Goal: Task Accomplishment & Management: Manage account settings

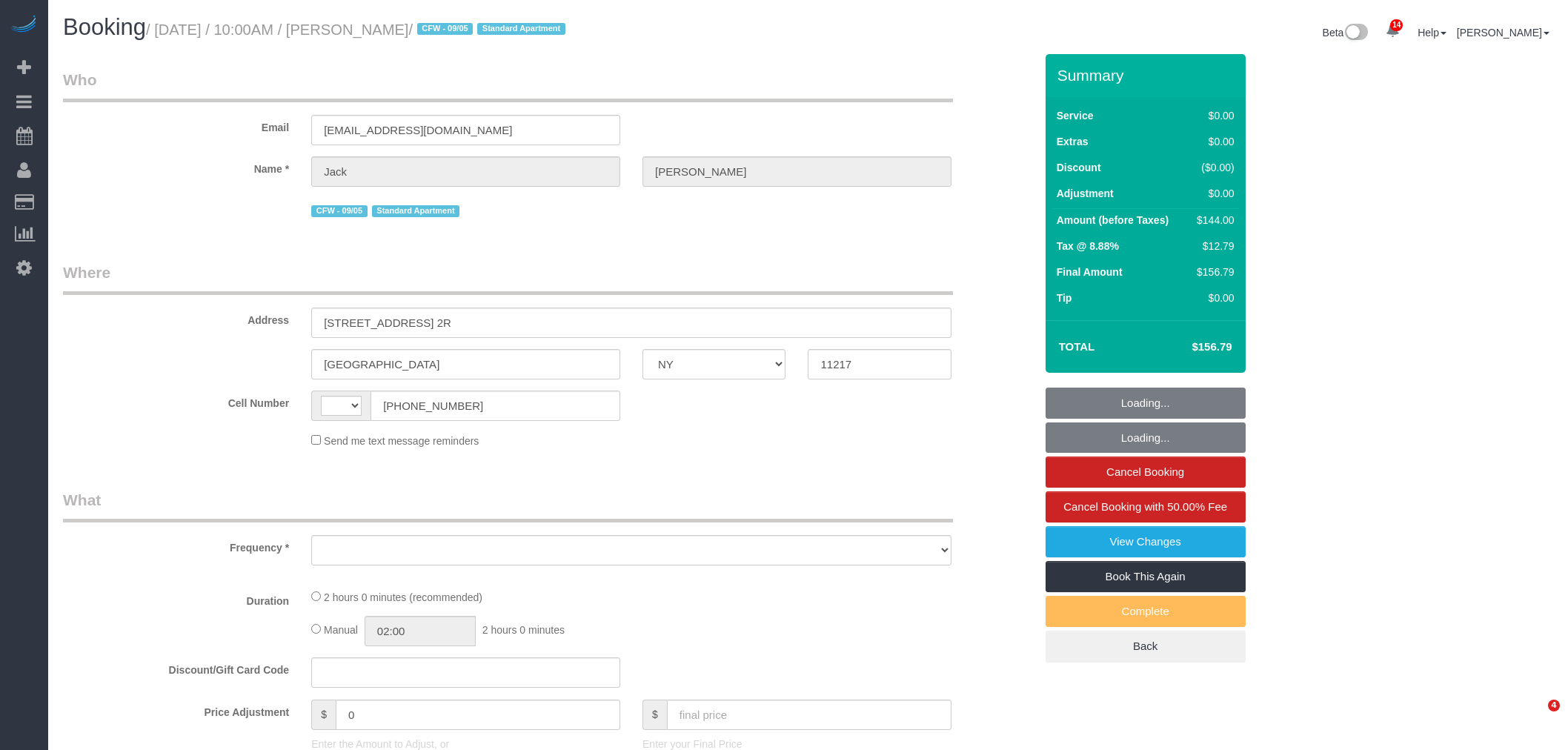
select select "NY"
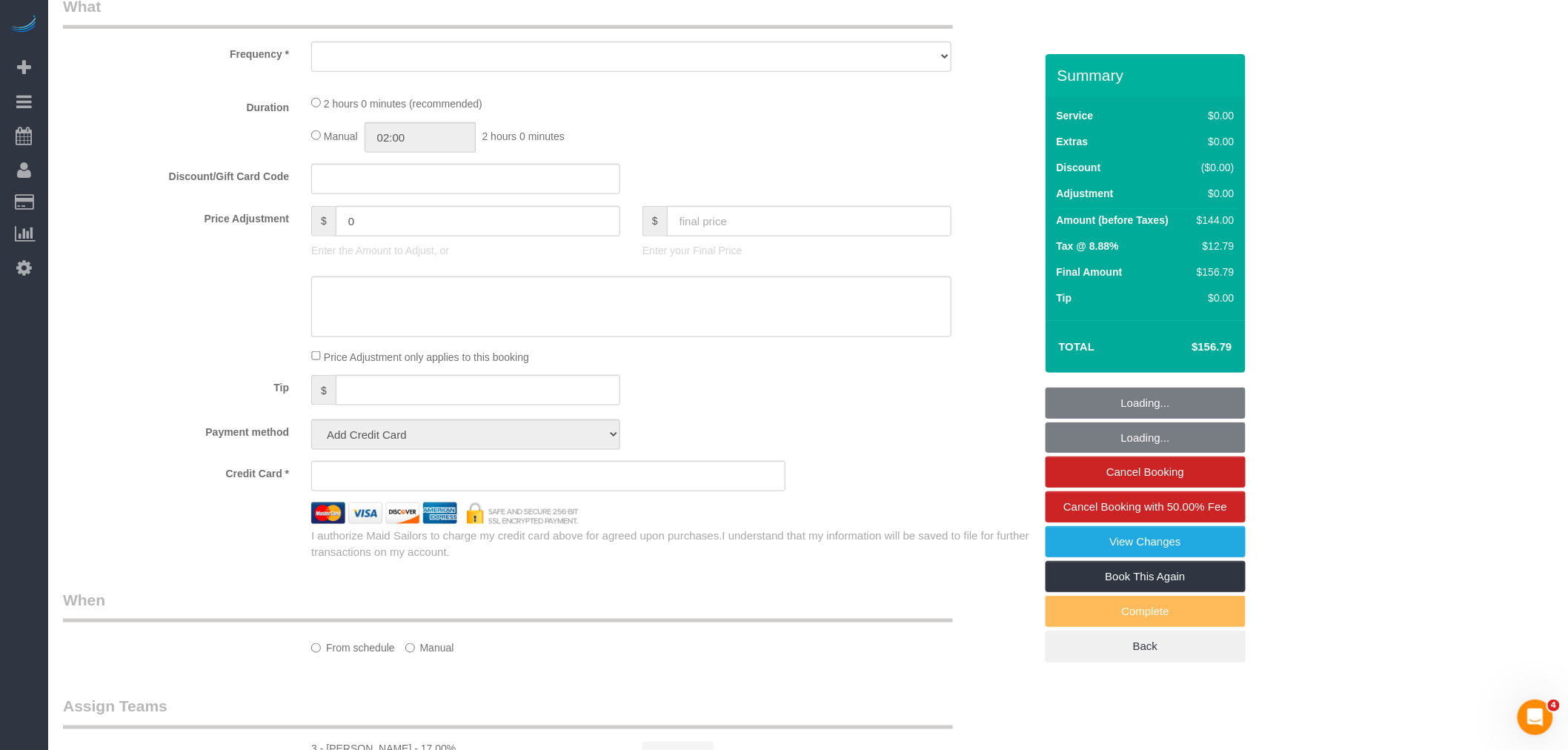
select select "string:[GEOGRAPHIC_DATA]"
select select "object:754"
select select "spot1"
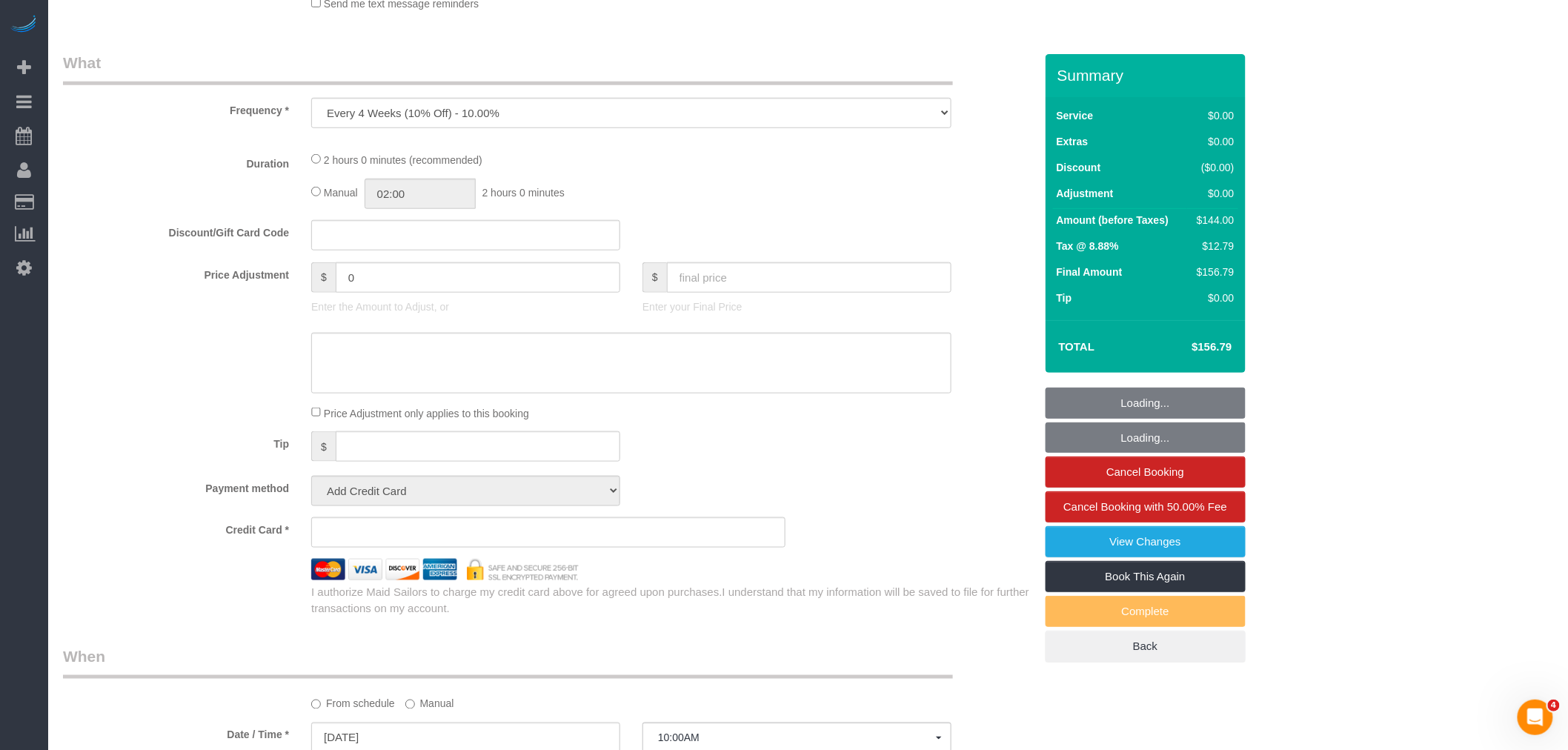
select select "1"
select select "number:89"
select select "number:90"
select select "number:15"
select select "number:5"
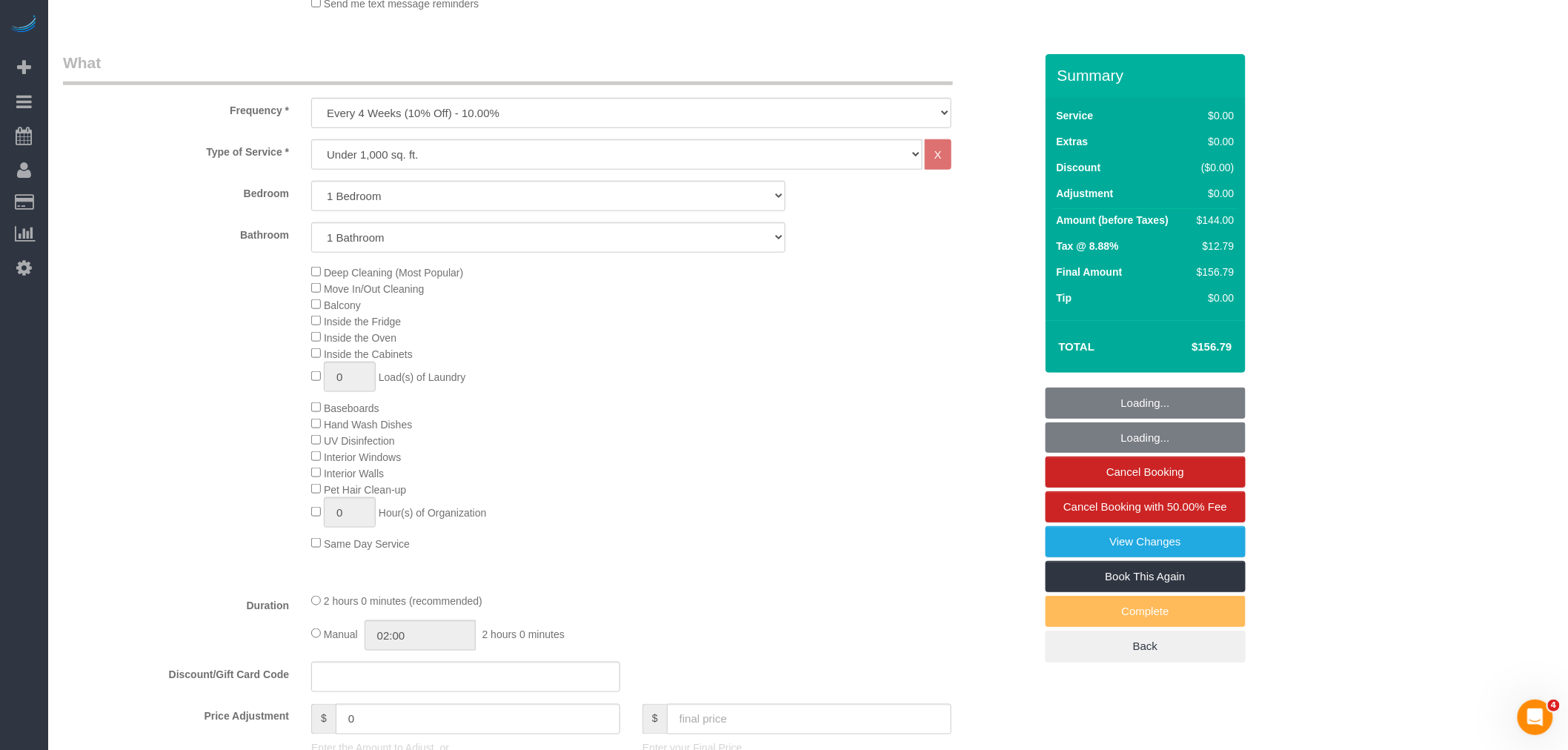
select select "string:stripe-pm_1RMYOM4VGloSiKo7LGZRO5rF"
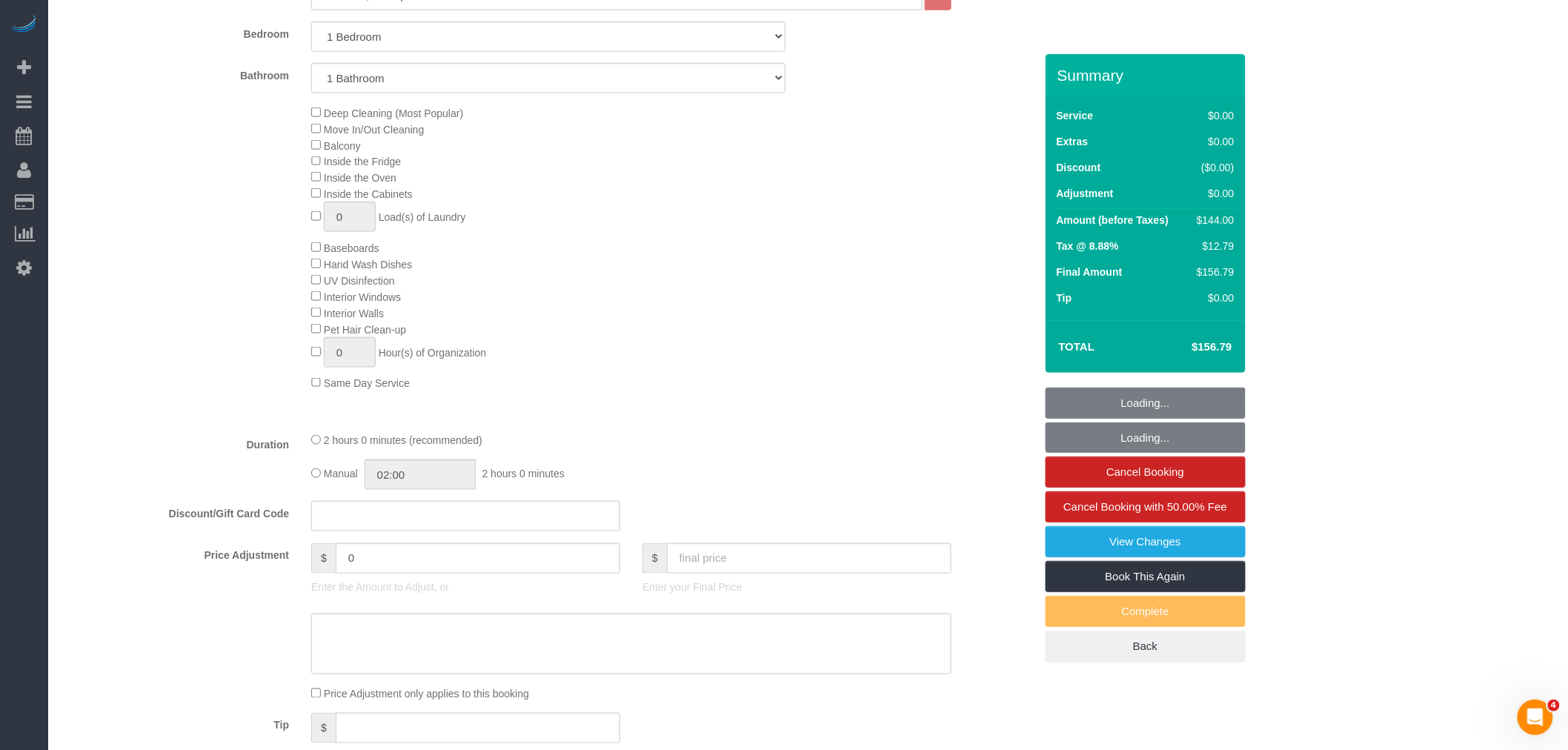
select select "object:1389"
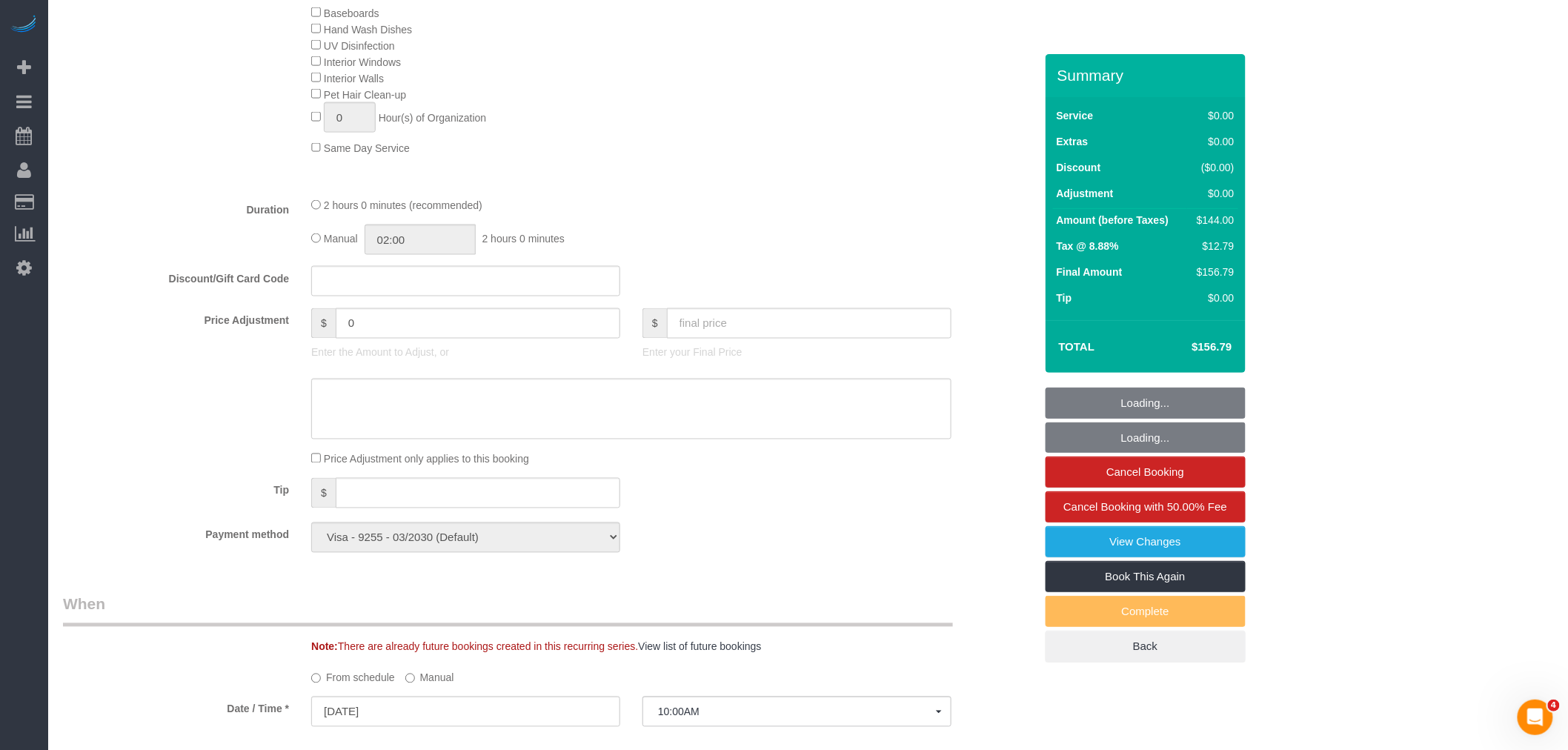
select select "1"
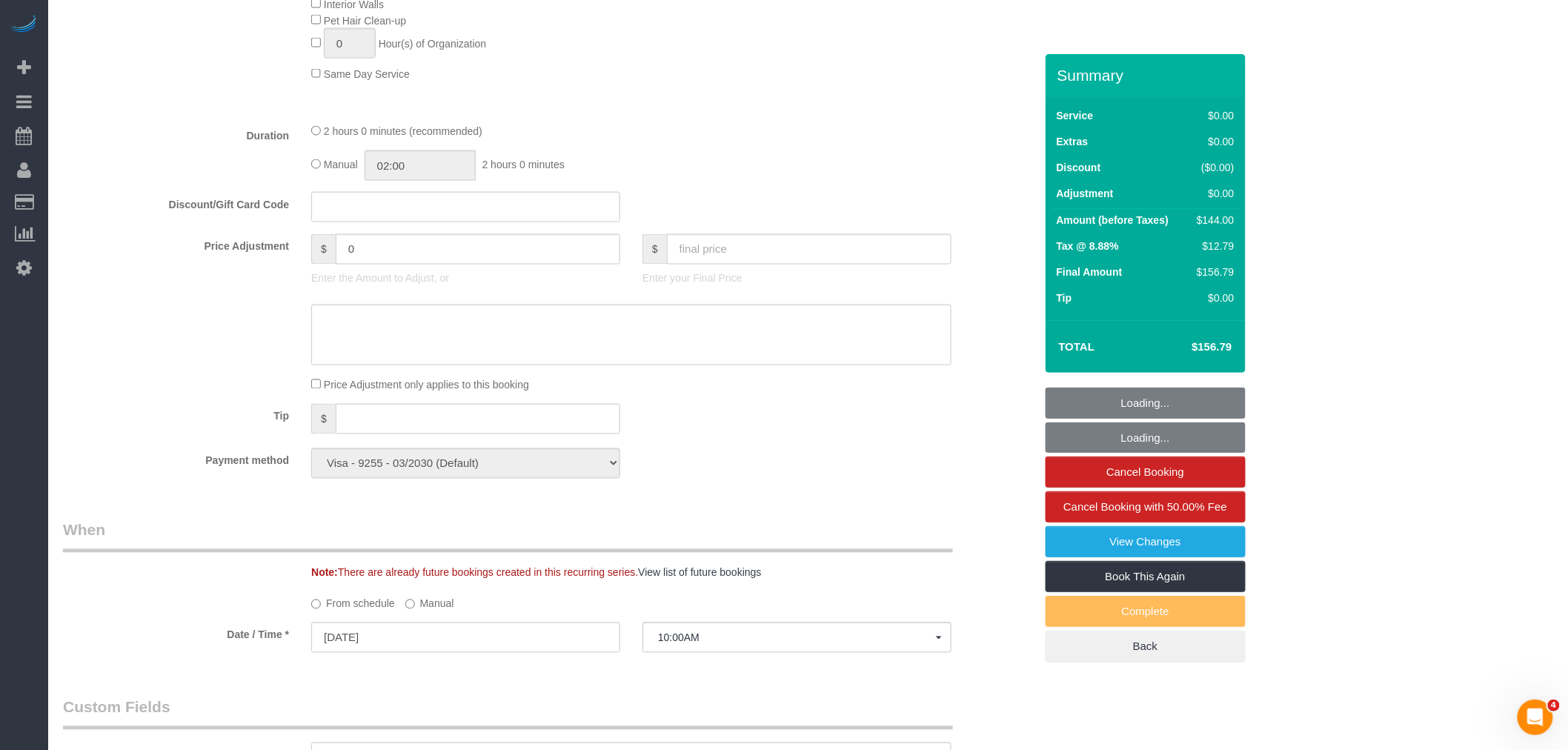
select select "spot52"
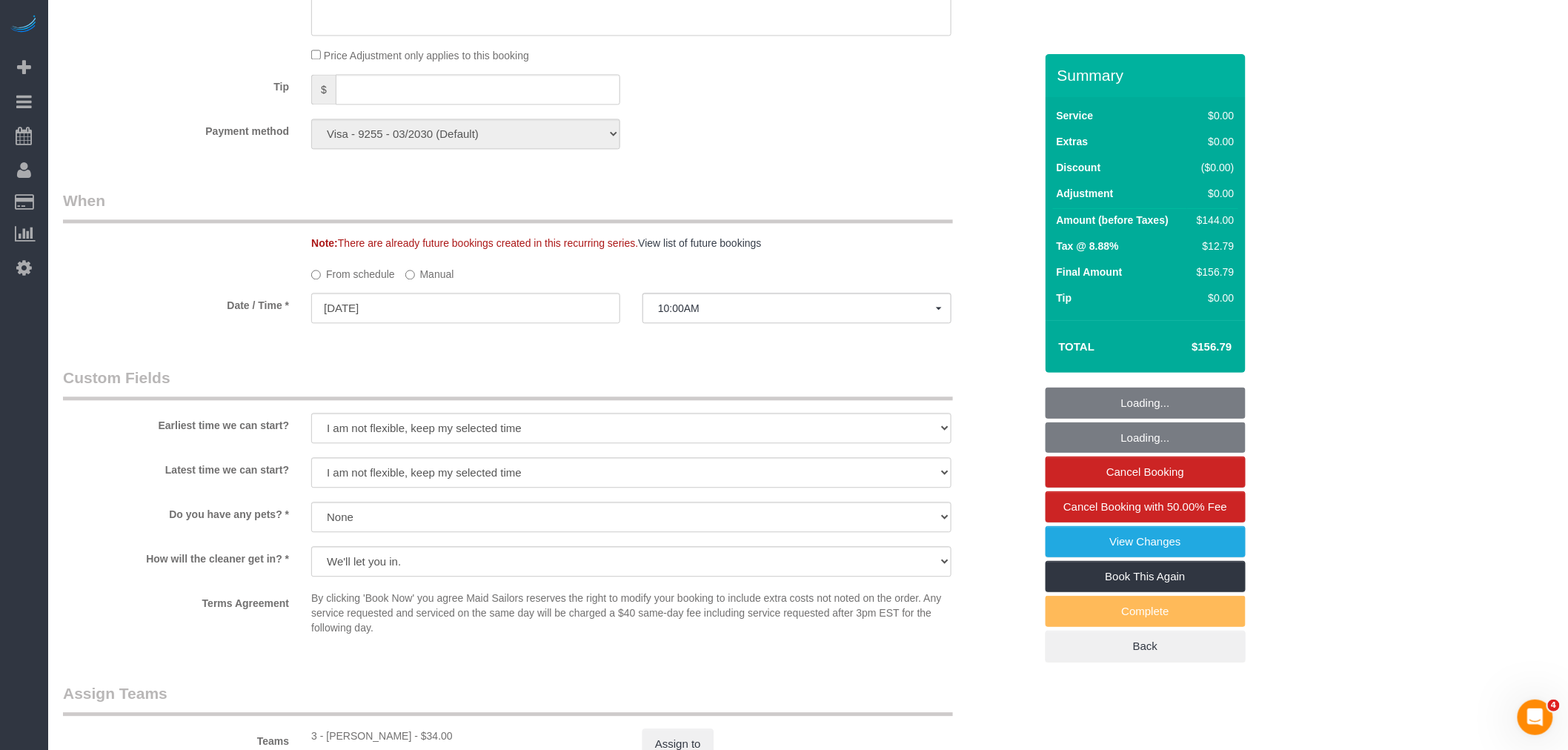
scroll to position [550, 0]
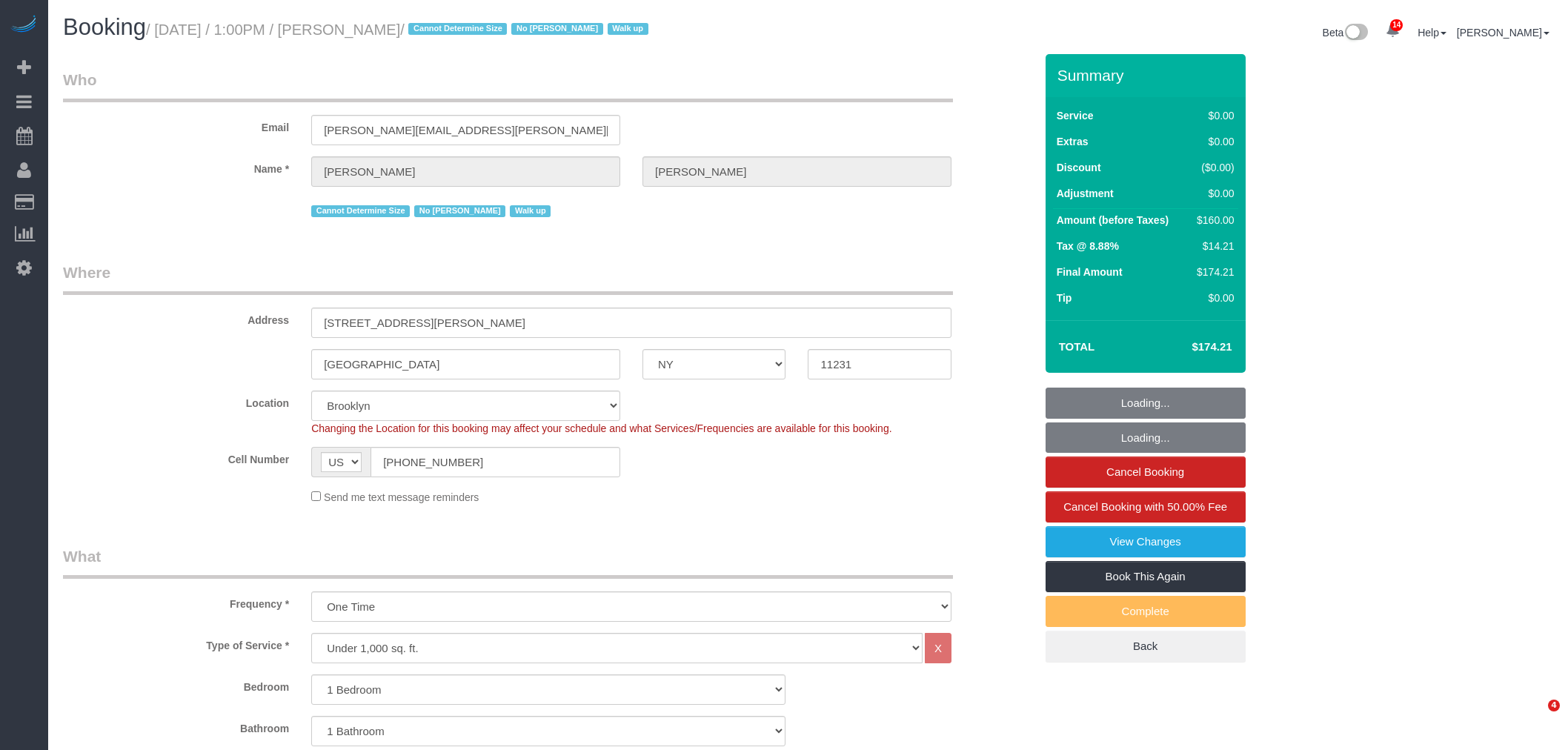
select select "NY"
select select "1"
select select "string:stripe-pm_1RxrJX4VGloSiKo7lIHdfY0u"
select select "spot52"
select select "number:61"
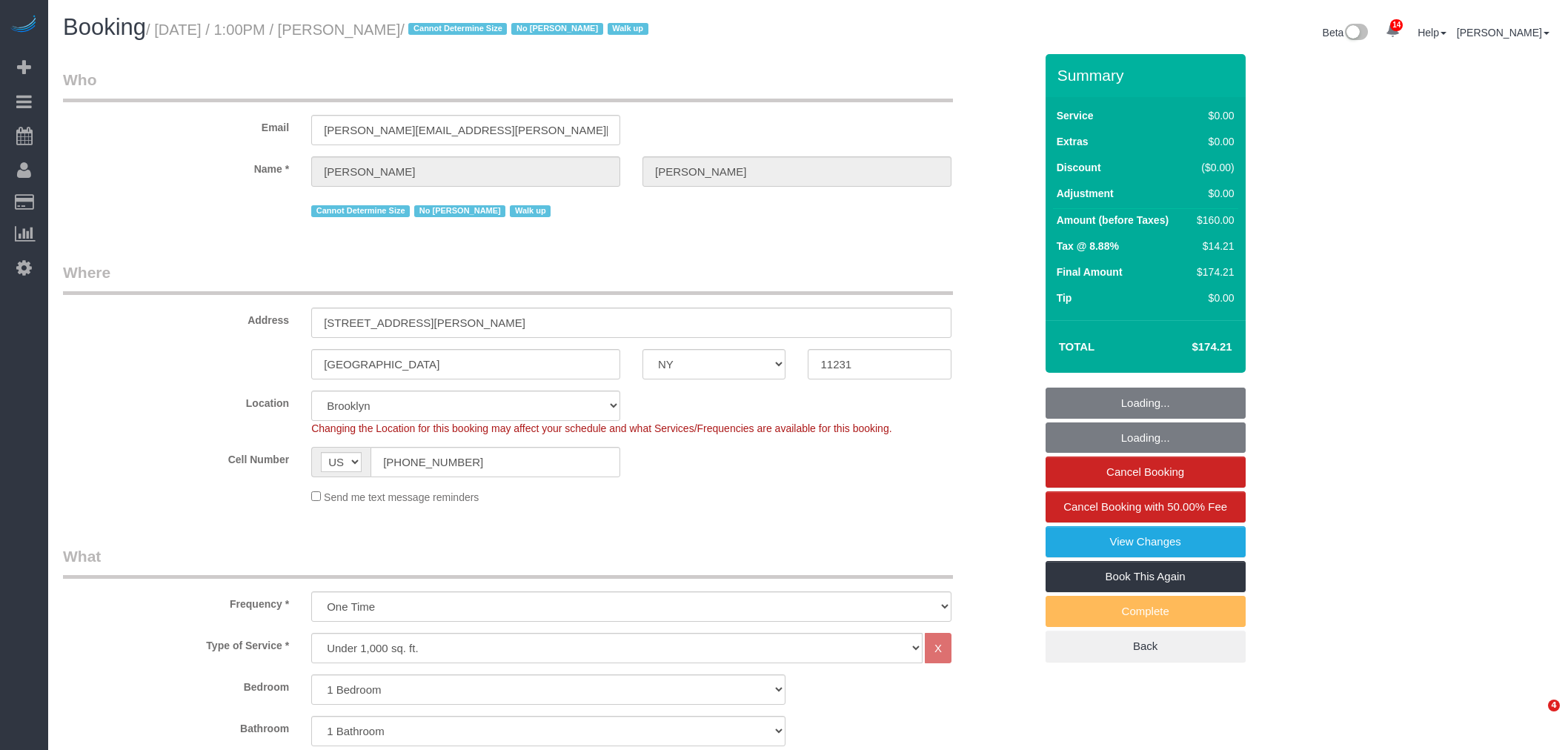
select select "number:74"
select select "number:15"
select select "number:5"
select select "NY"
select select "string:stripe-pm_1RxrJX4VGloSiKo7lIHdfY0u"
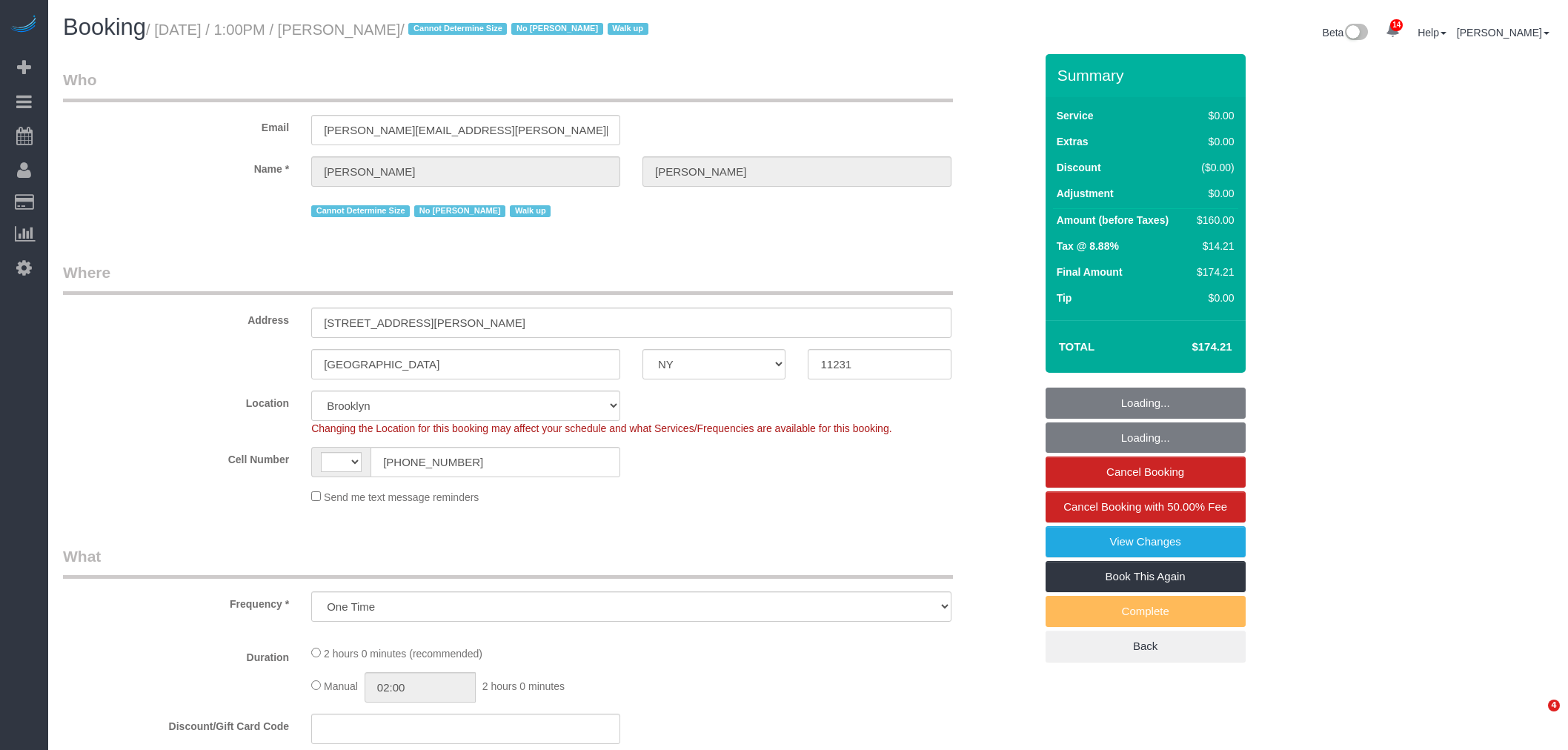
select select "number:61"
select select "number:74"
select select "number:15"
select select "number:5"
select select "1"
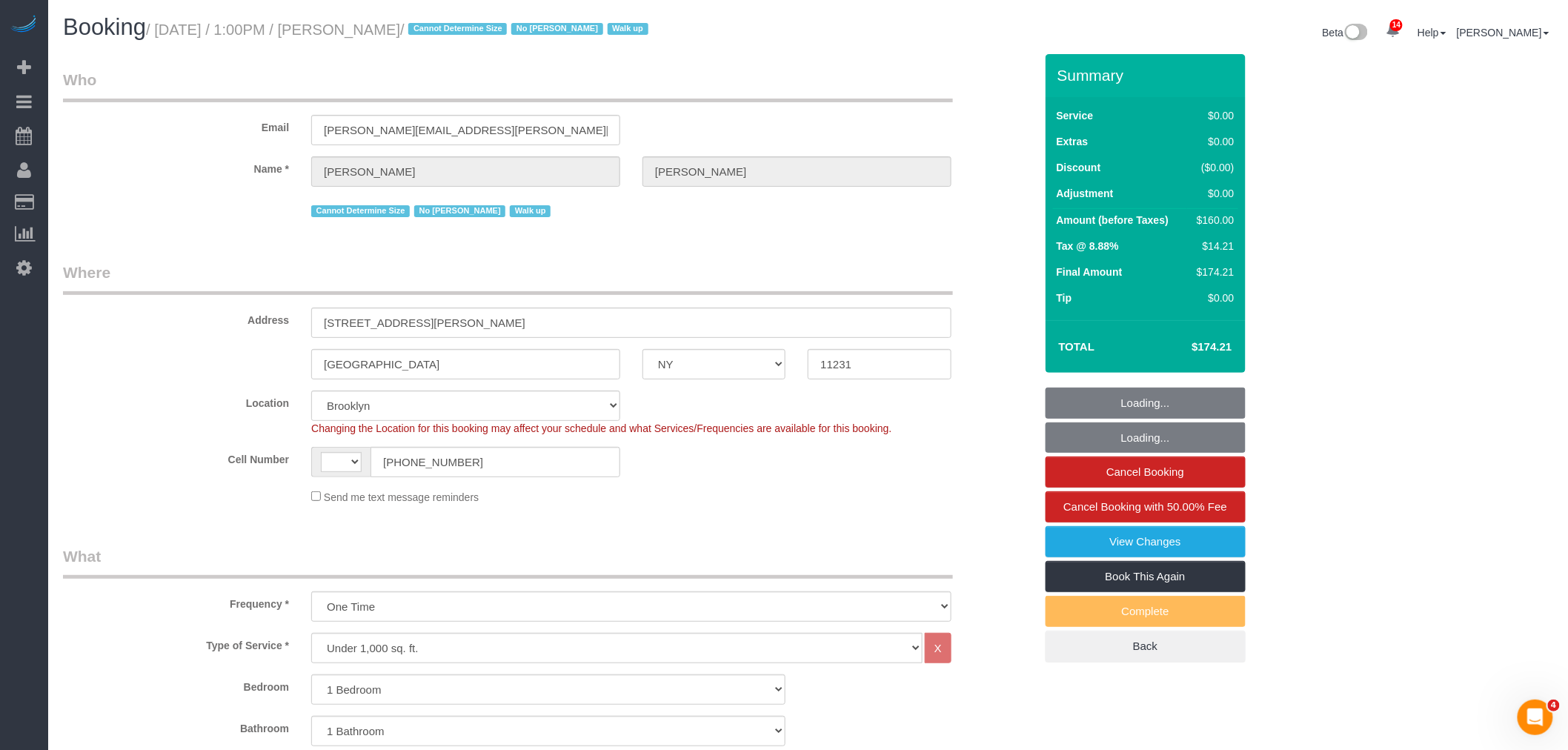
select select "object:1012"
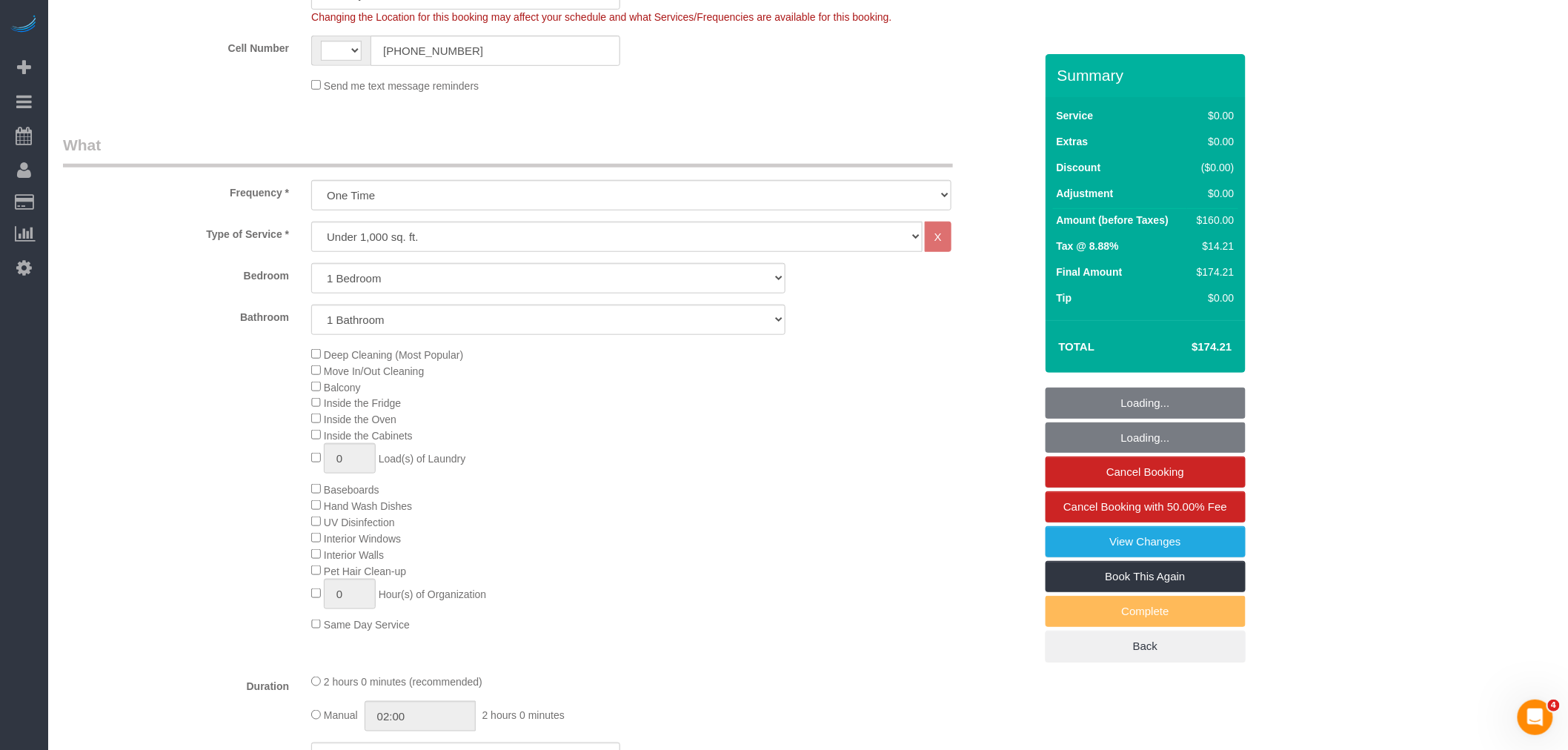
select select "string:US"
select select "spot1"
select select "1"
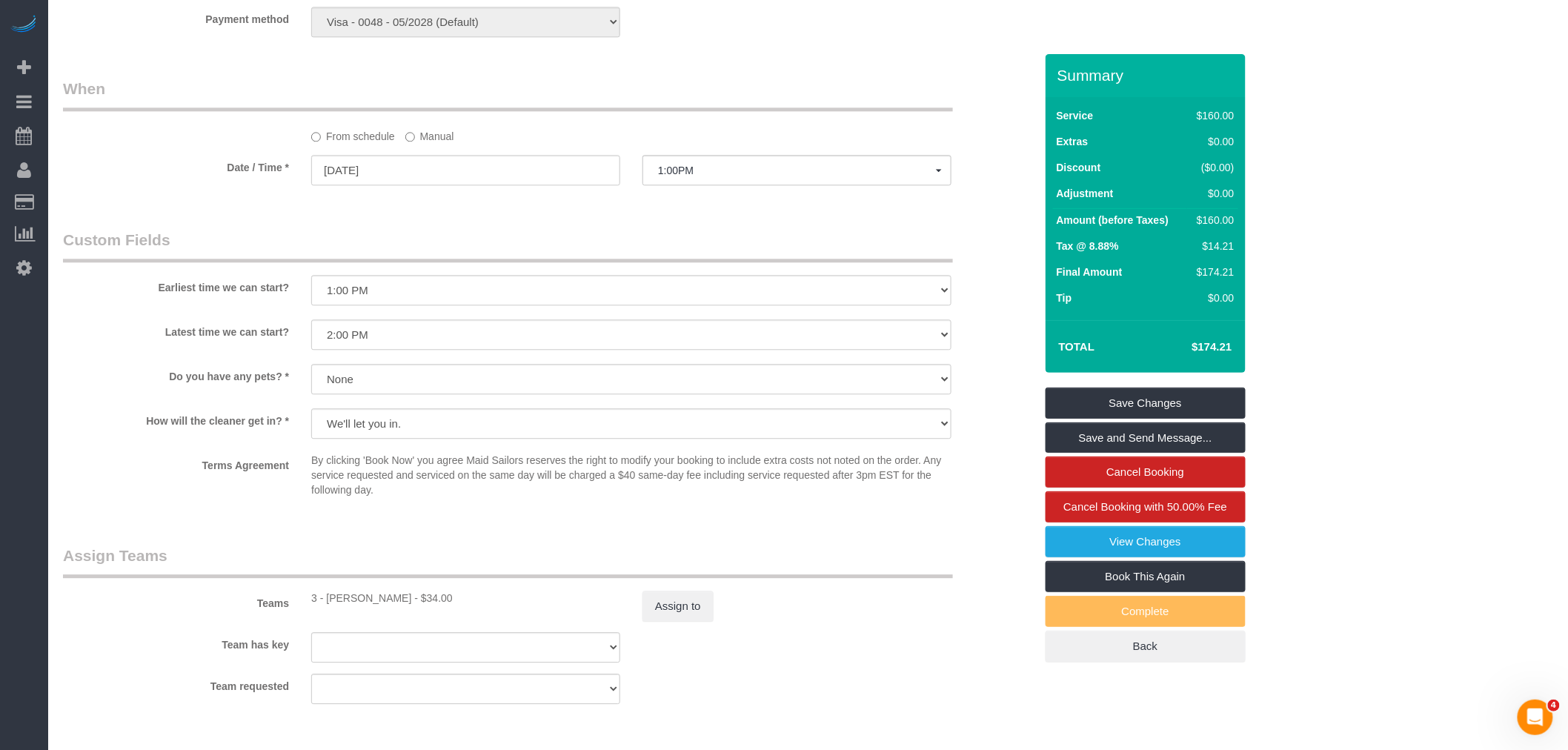
scroll to position [1399, 0]
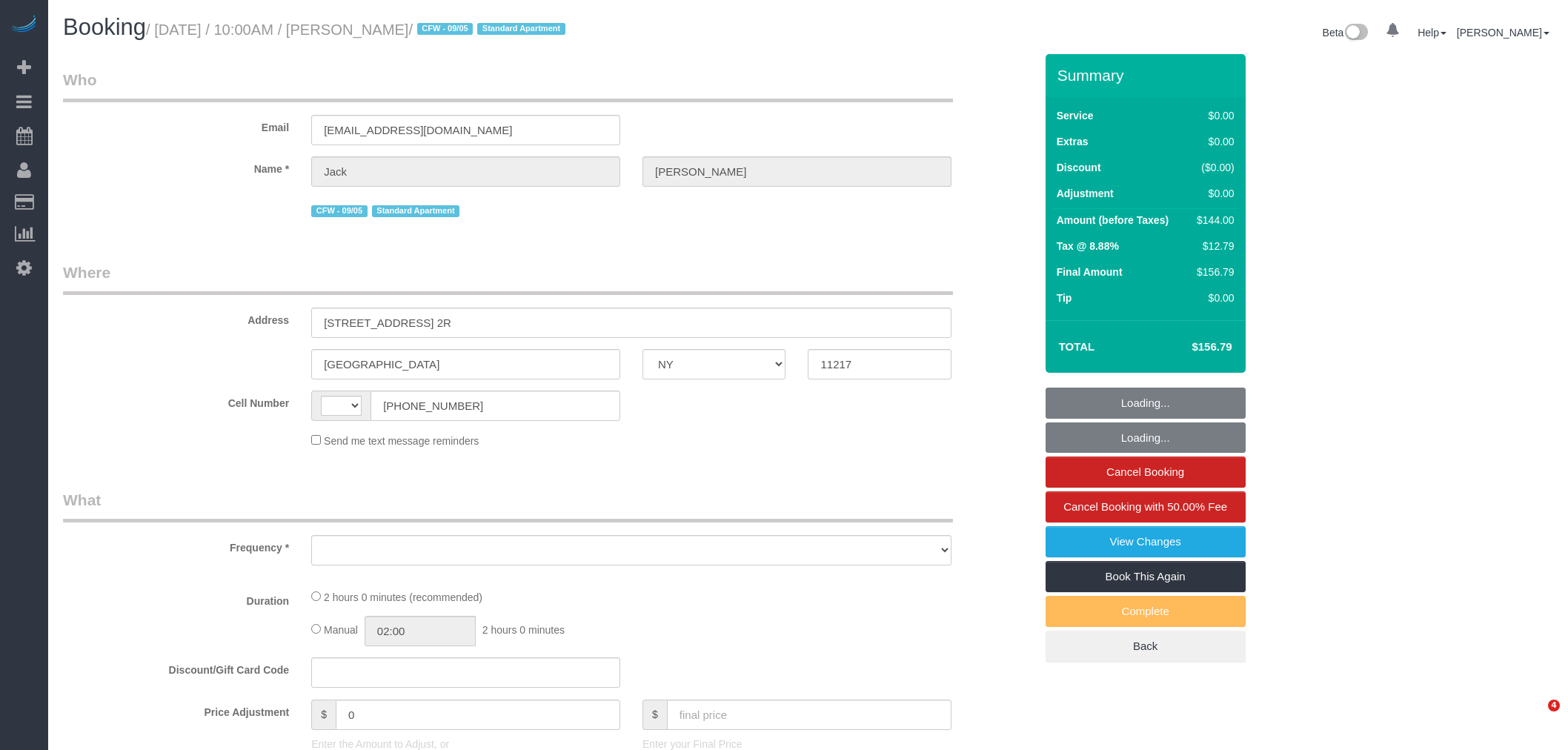
select select "NY"
select select "object:507"
select select "spot1"
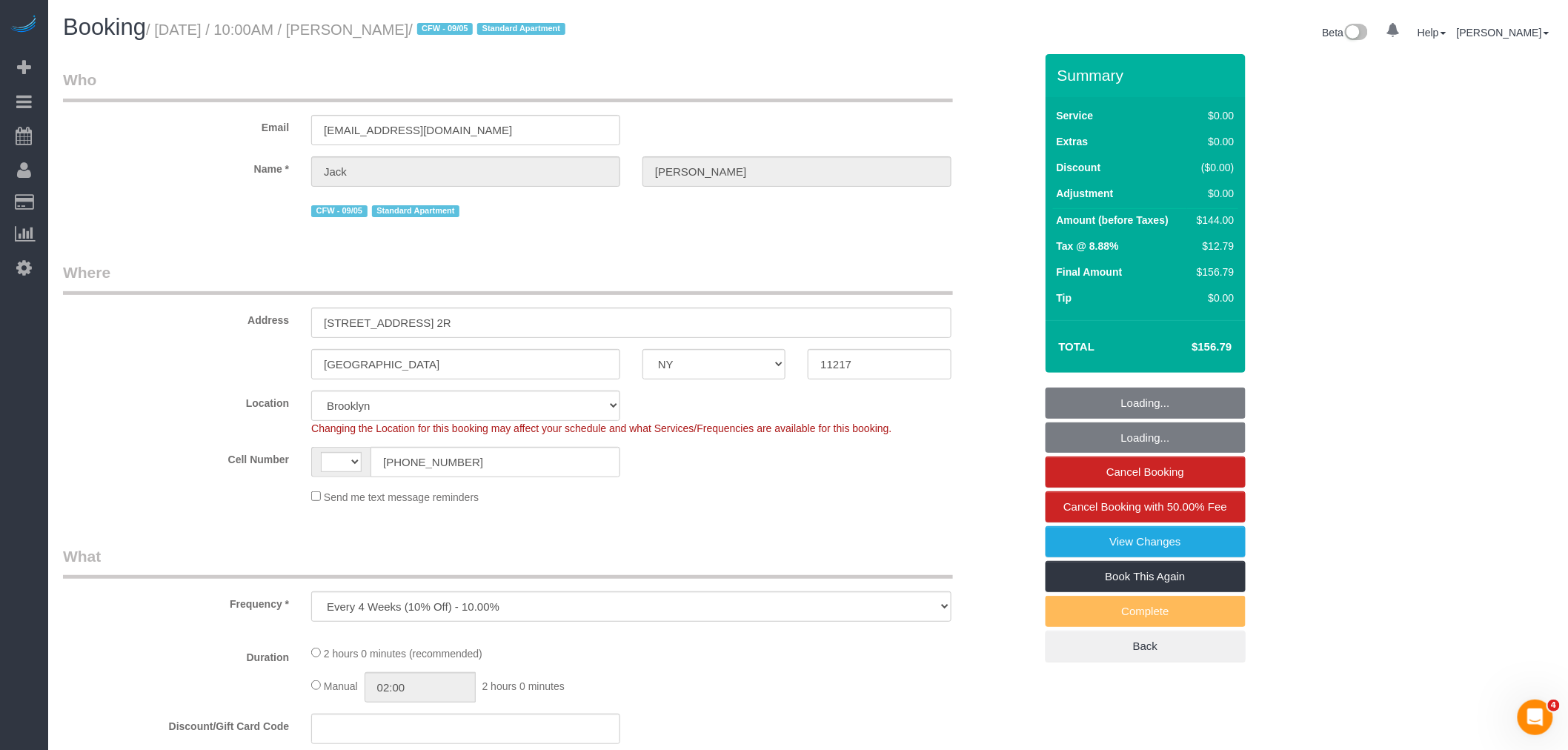
select select "object:765"
select select "string:US"
select select "string:stripe-pm_1RMYOM4VGloSiKo7LGZRO5rF"
select select "number:89"
select select "number:90"
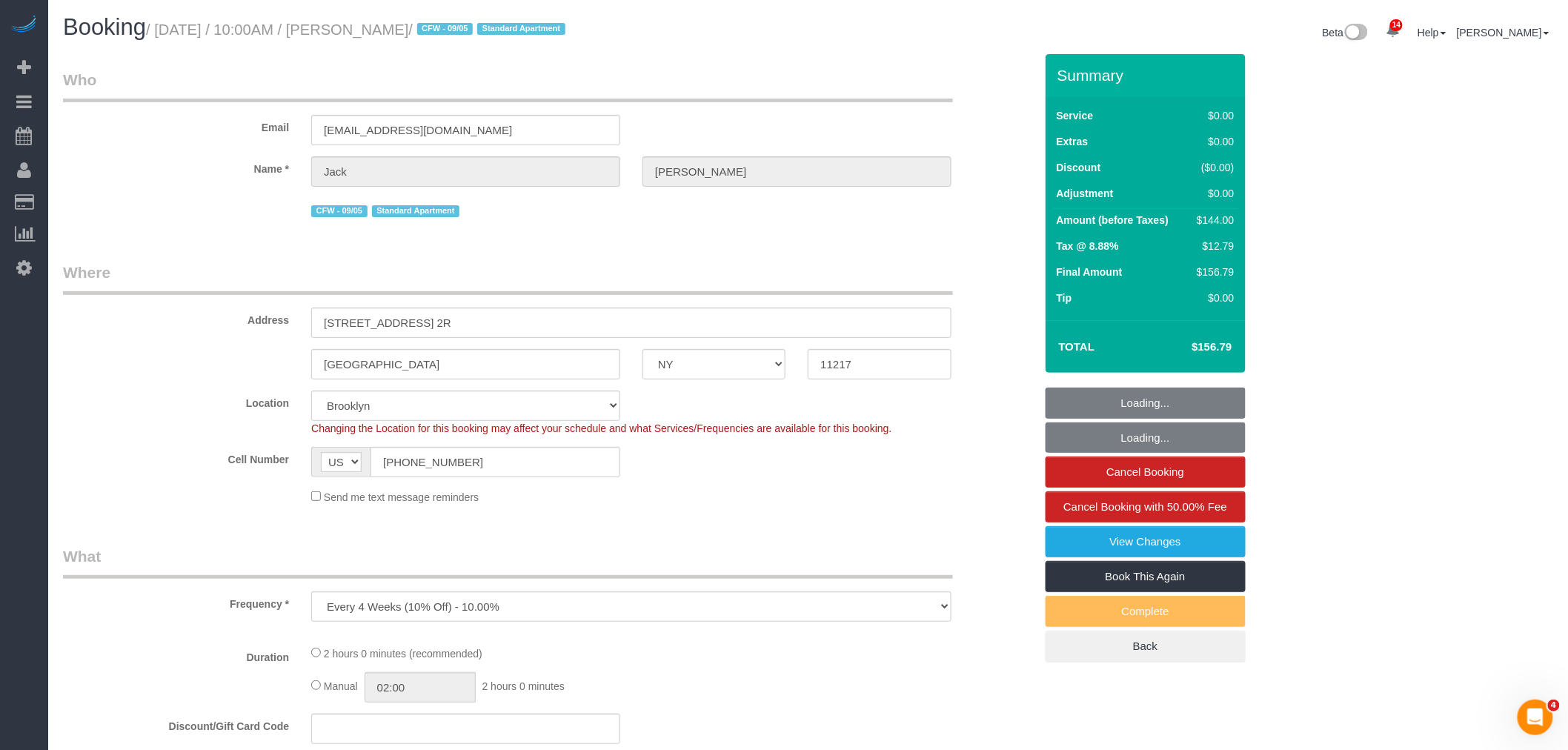
select select "number:15"
select select "number:5"
select select "spot52"
select select "1"
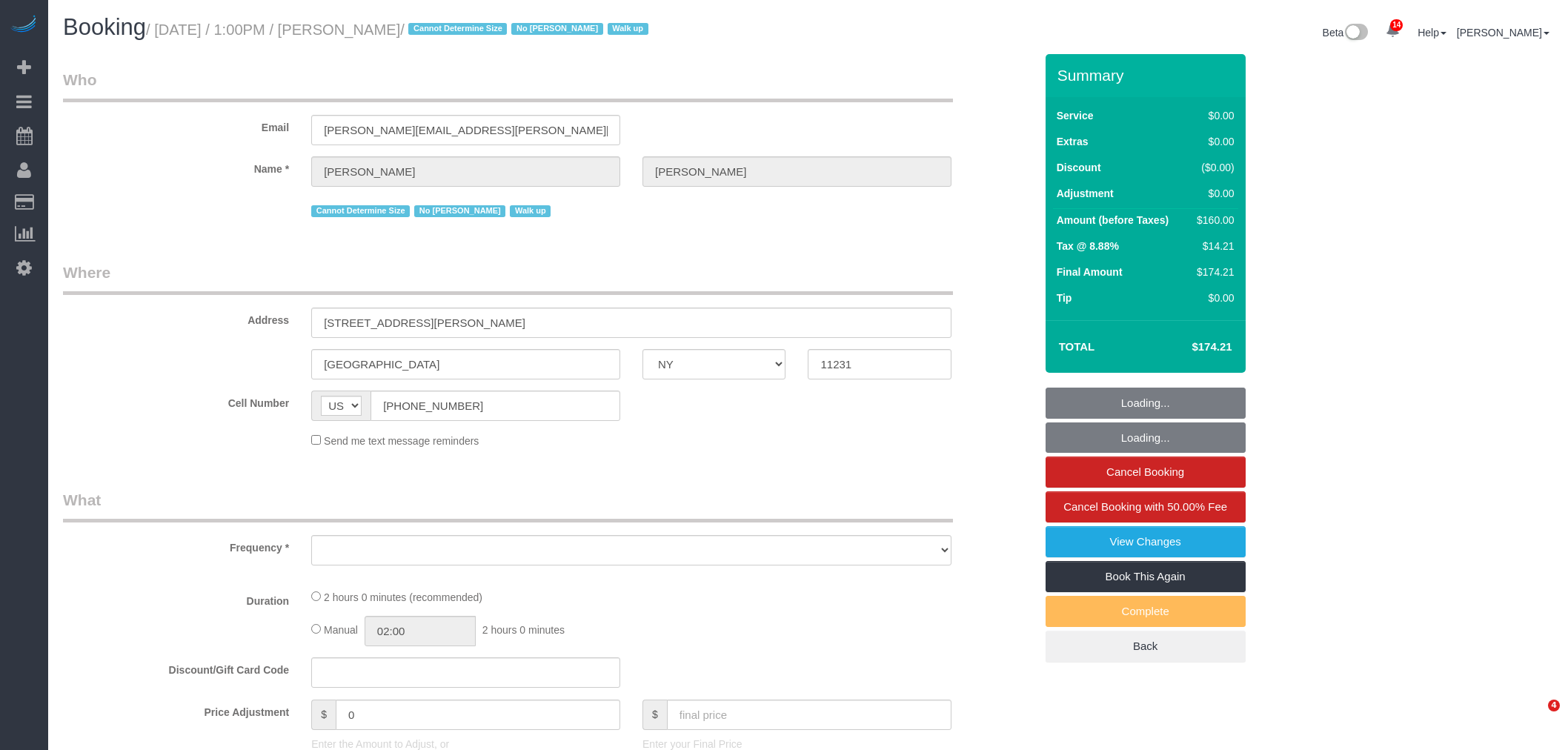
select select "NY"
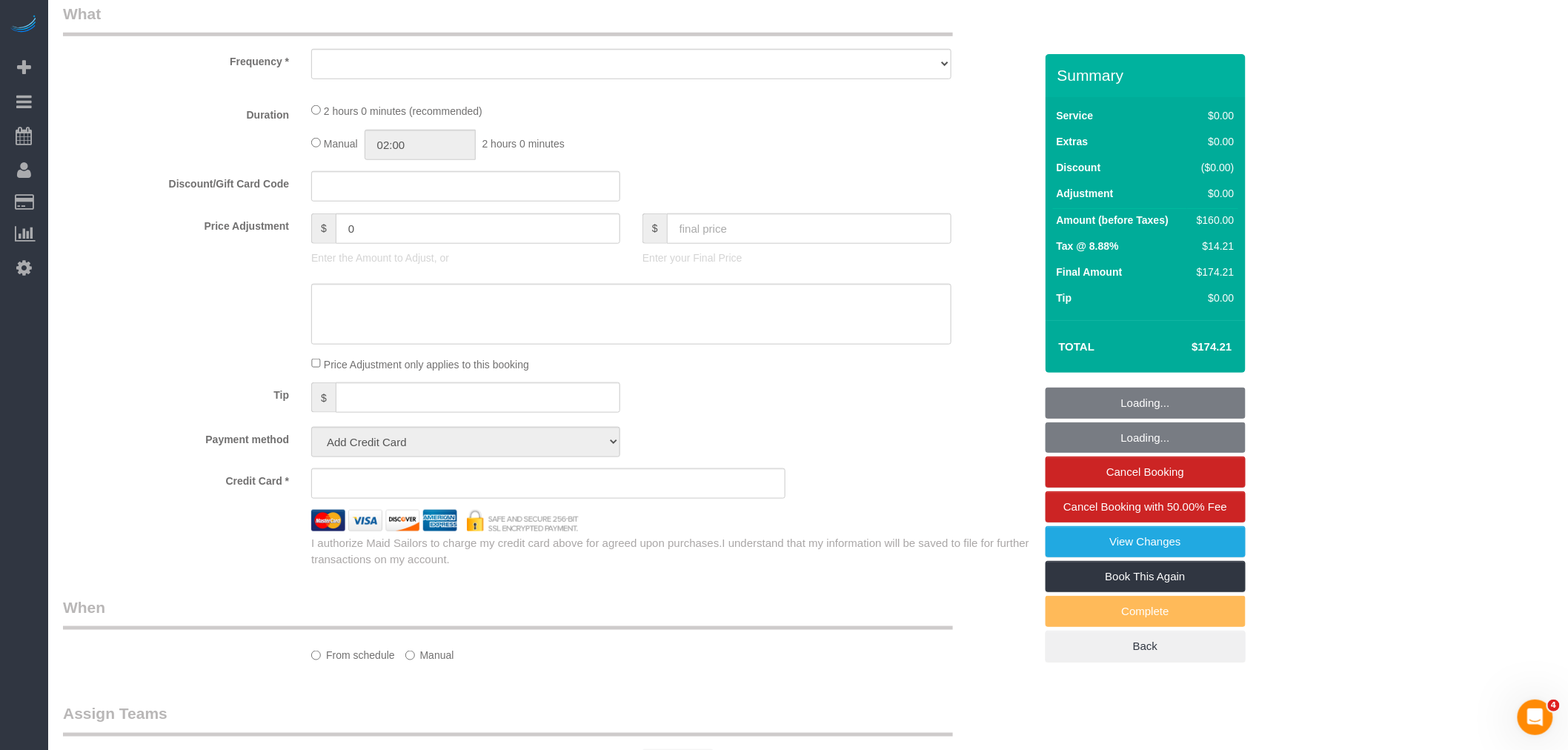
select select "object:758"
select select "number:61"
select select "number:74"
select select "number:15"
select select "number:5"
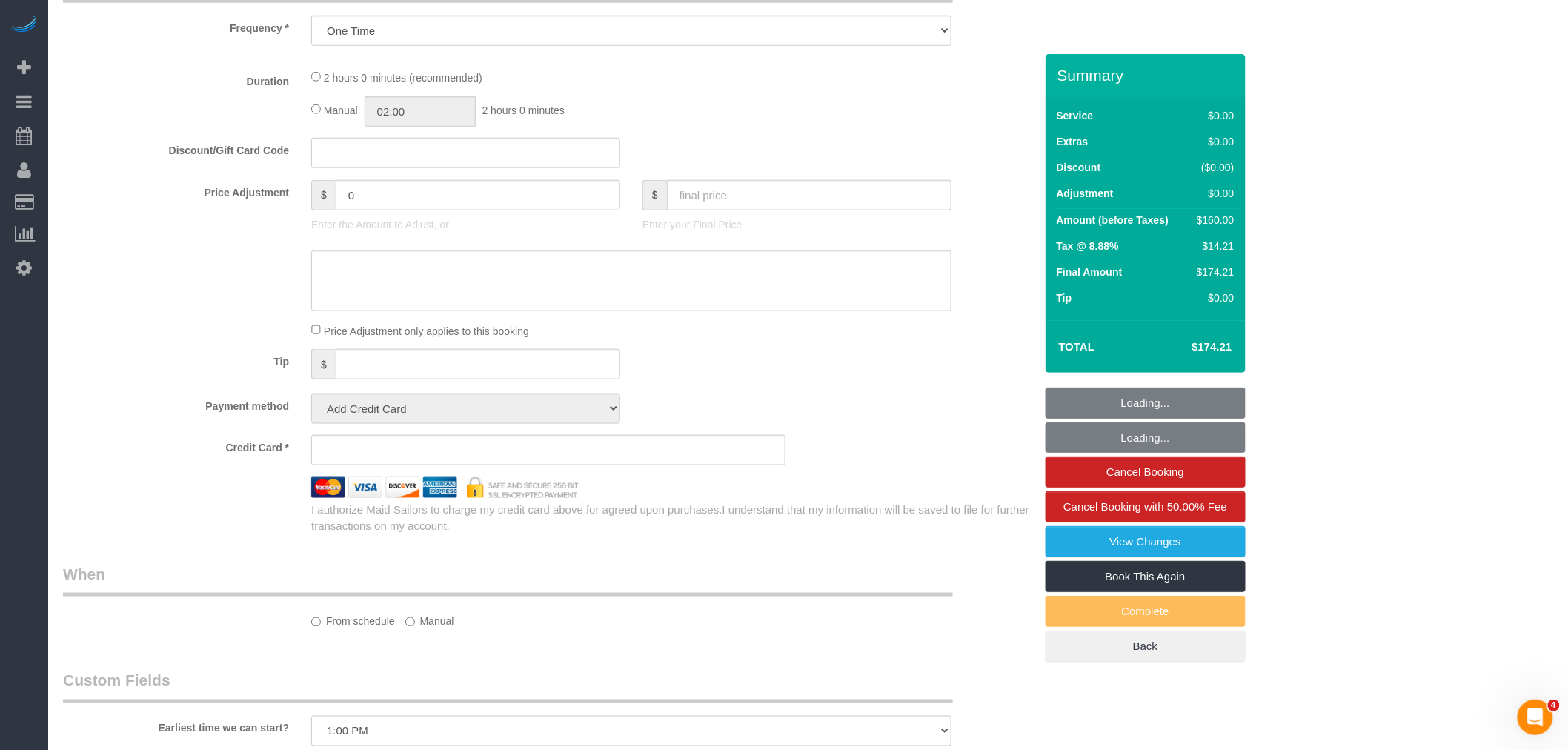
select select "object:914"
select select "string:stripe-pm_1RxrJX4VGloSiKo7lIHdfY0u"
select select "spot1"
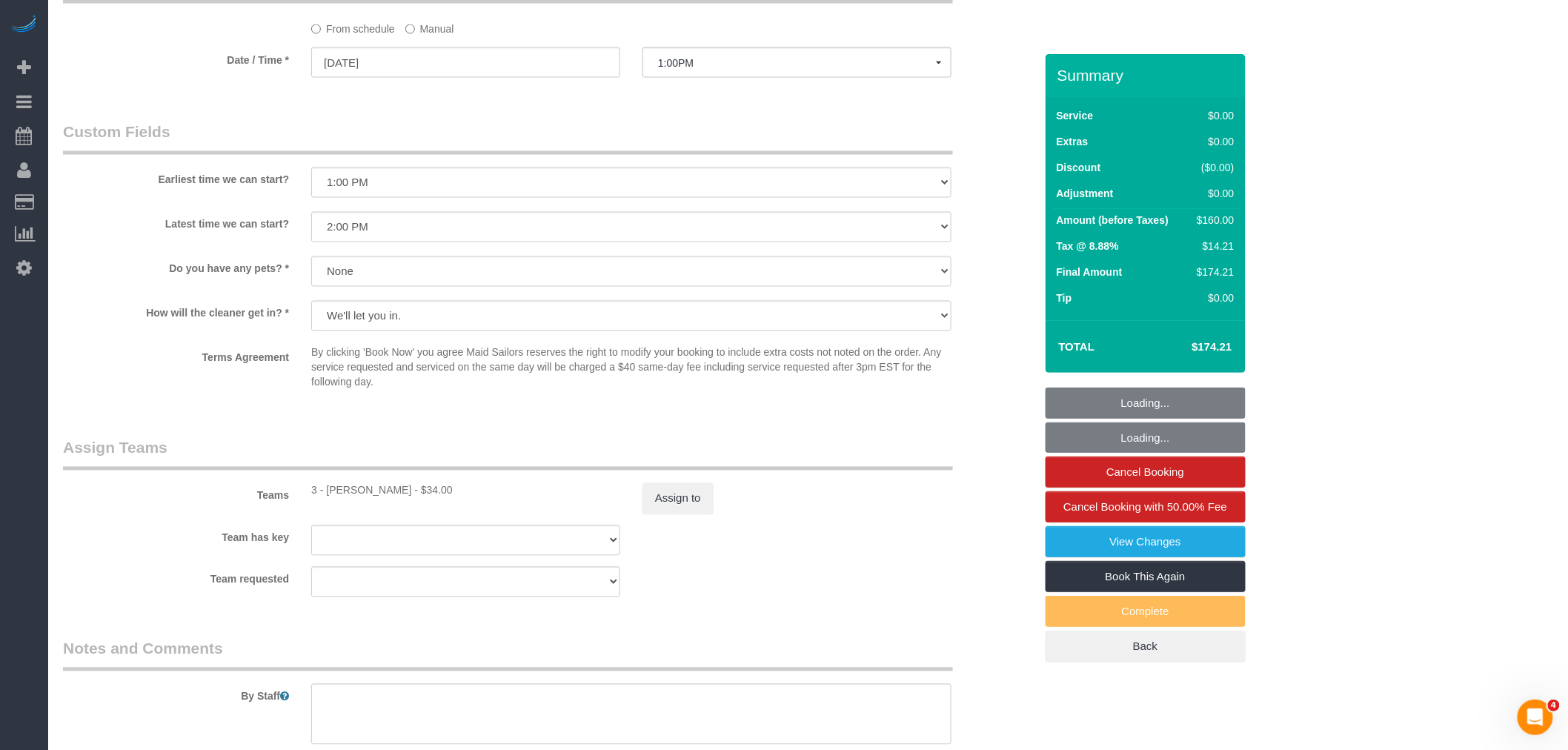
select select "1"
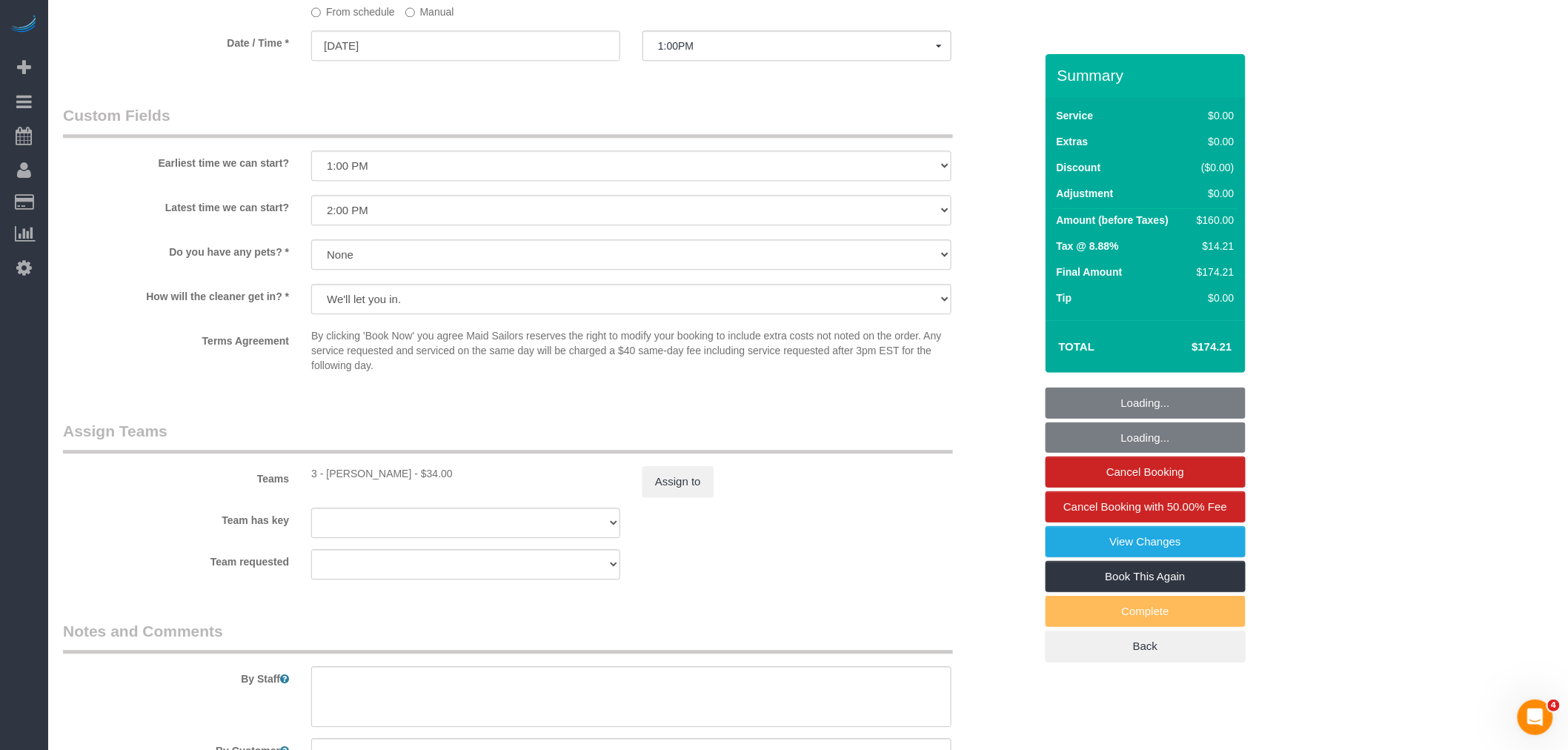
select select "1"
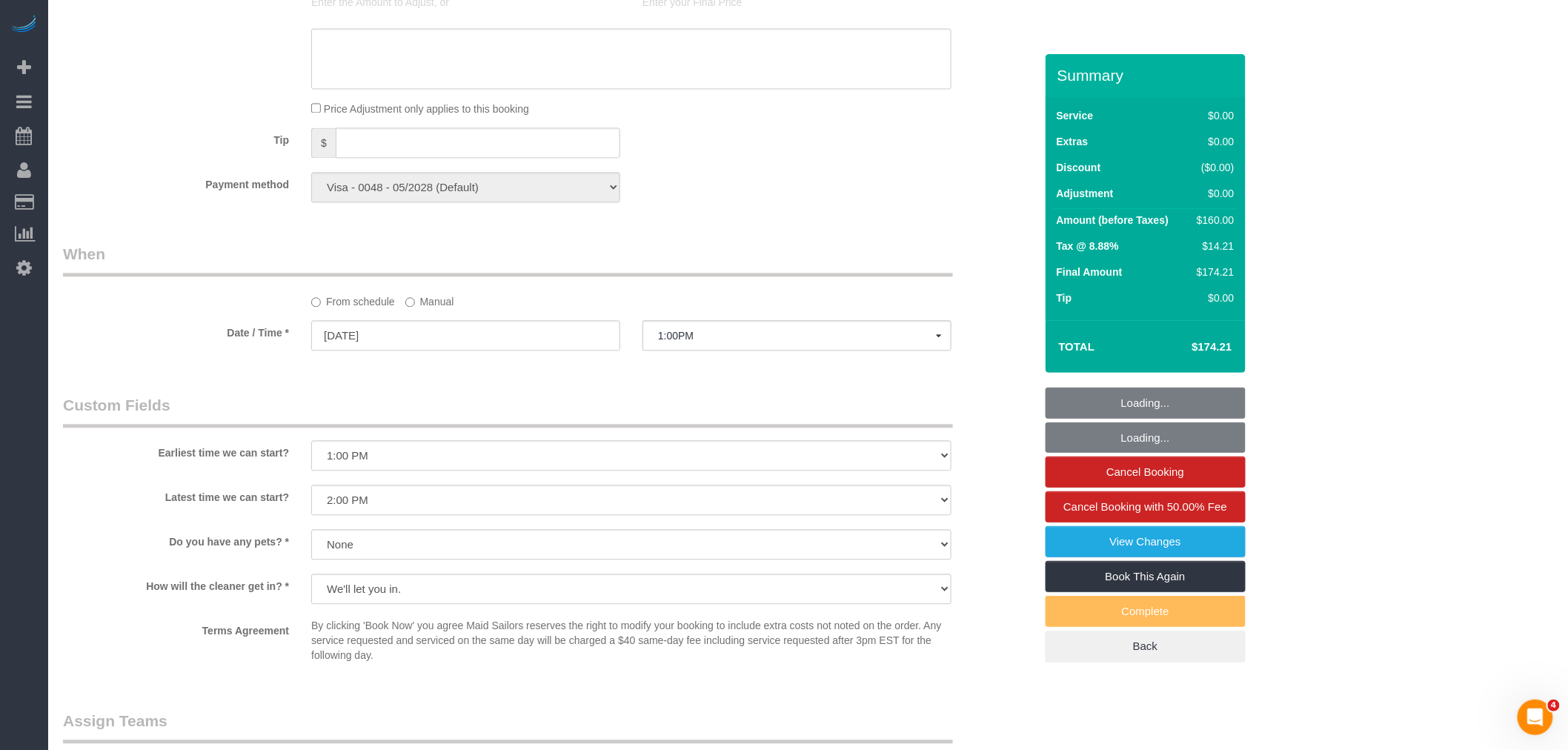
scroll to position [1198, 0]
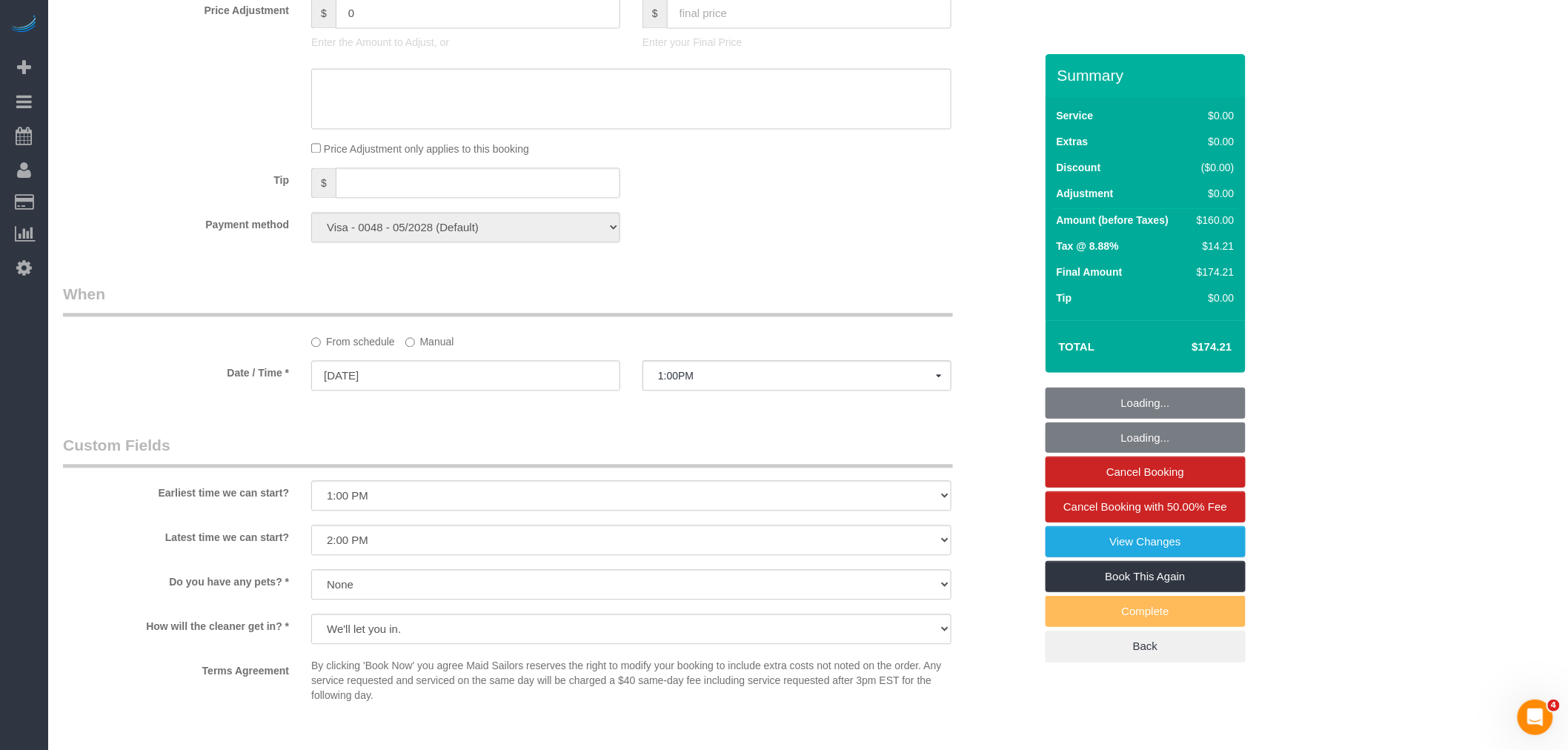
drag, startPoint x: 420, startPoint y: 360, endPoint x: 439, endPoint y: 380, distance: 27.6
click at [421, 350] on label "Manual" at bounding box center [429, 338] width 49 height 20
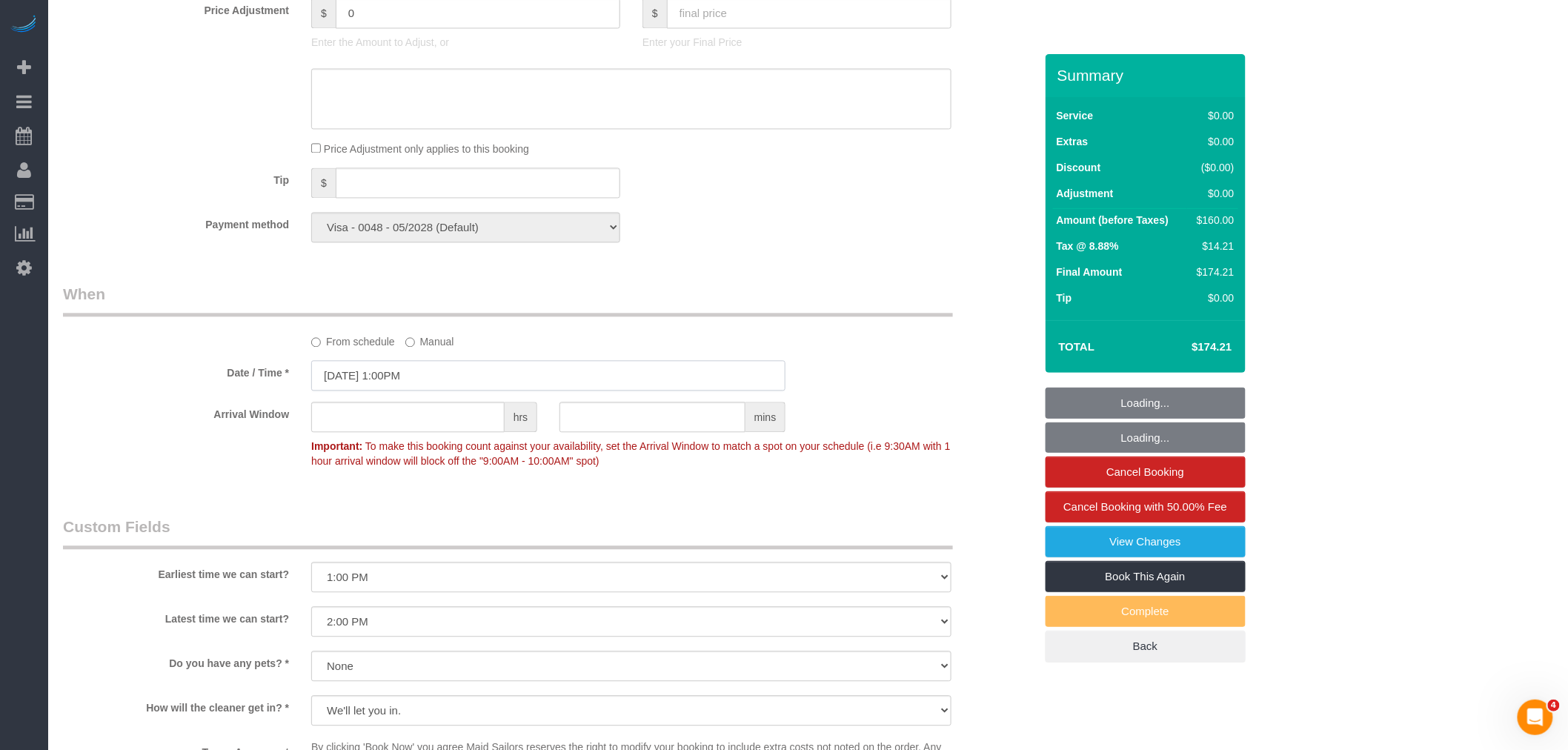
click at [477, 391] on input "09/08/2025 1:00PM" at bounding box center [547, 375] width 474 height 30
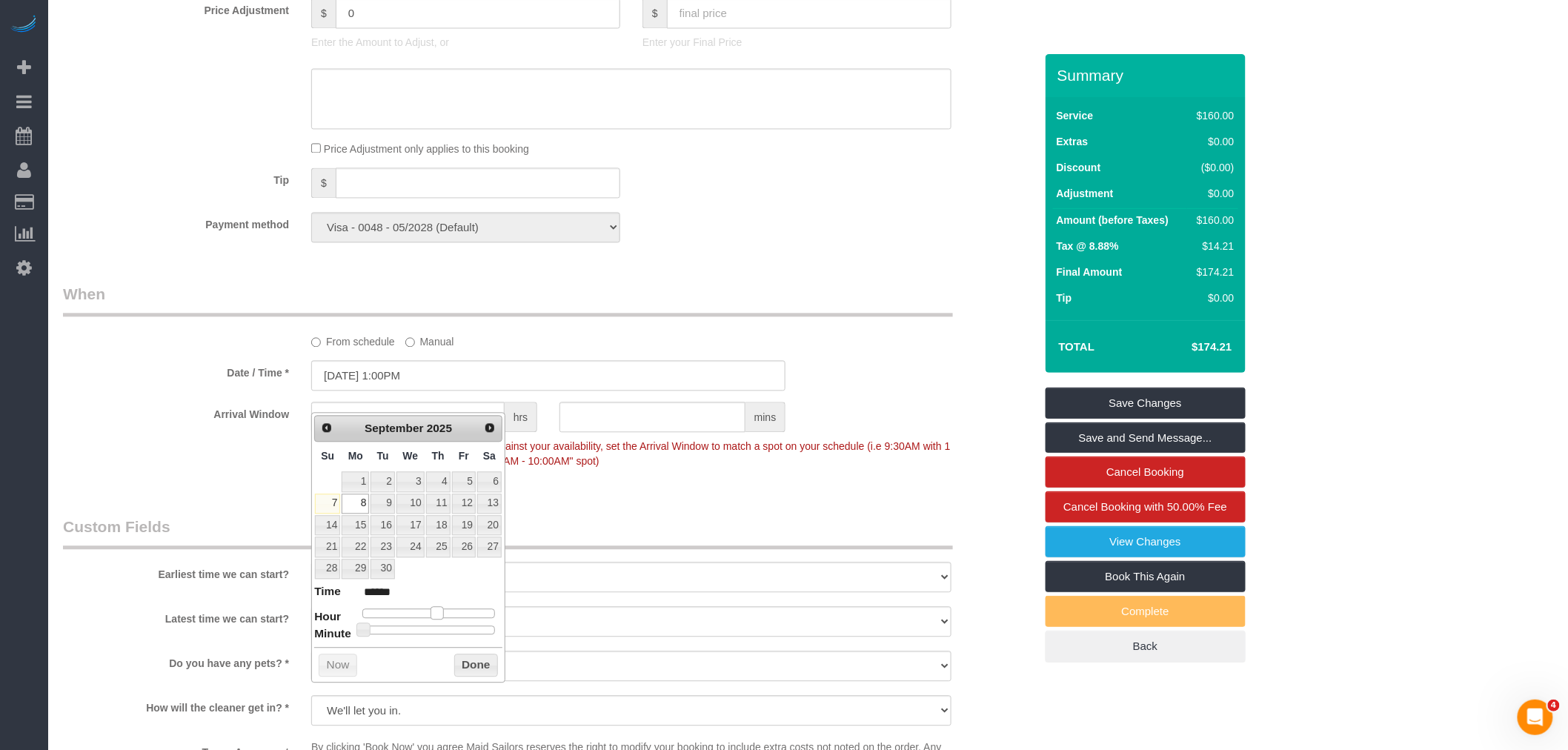
click at [440, 611] on span at bounding box center [437, 612] width 13 height 13
type input "09/08/2025 12:00PM"
type input "*******"
type input "09/08/2025 12:30PM"
type input "*******"
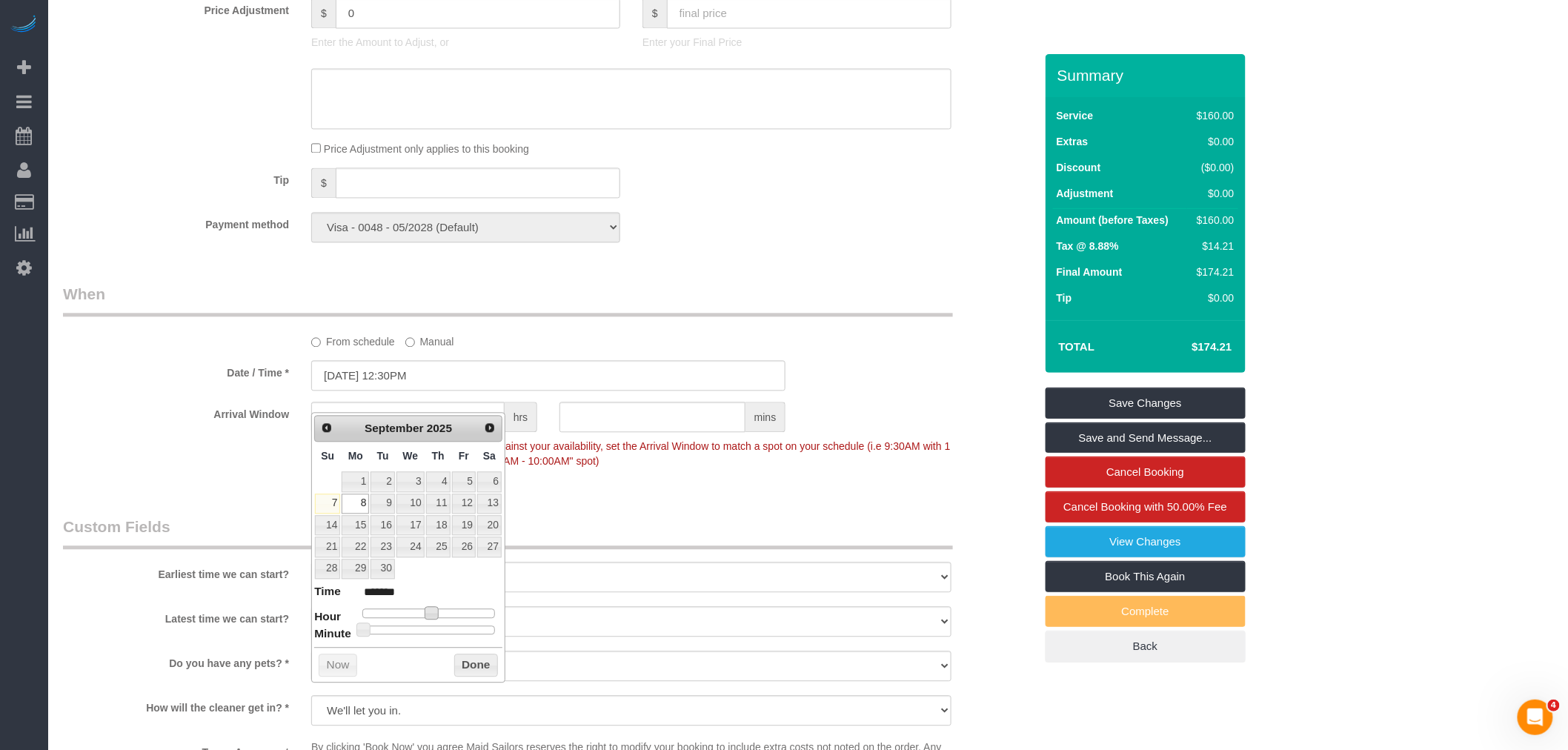
click at [431, 631] on div at bounding box center [428, 629] width 133 height 8
drag, startPoint x: 468, startPoint y: 675, endPoint x: 484, endPoint y: 656, distance: 24.8
click at [469, 675] on button "Done" at bounding box center [476, 665] width 43 height 24
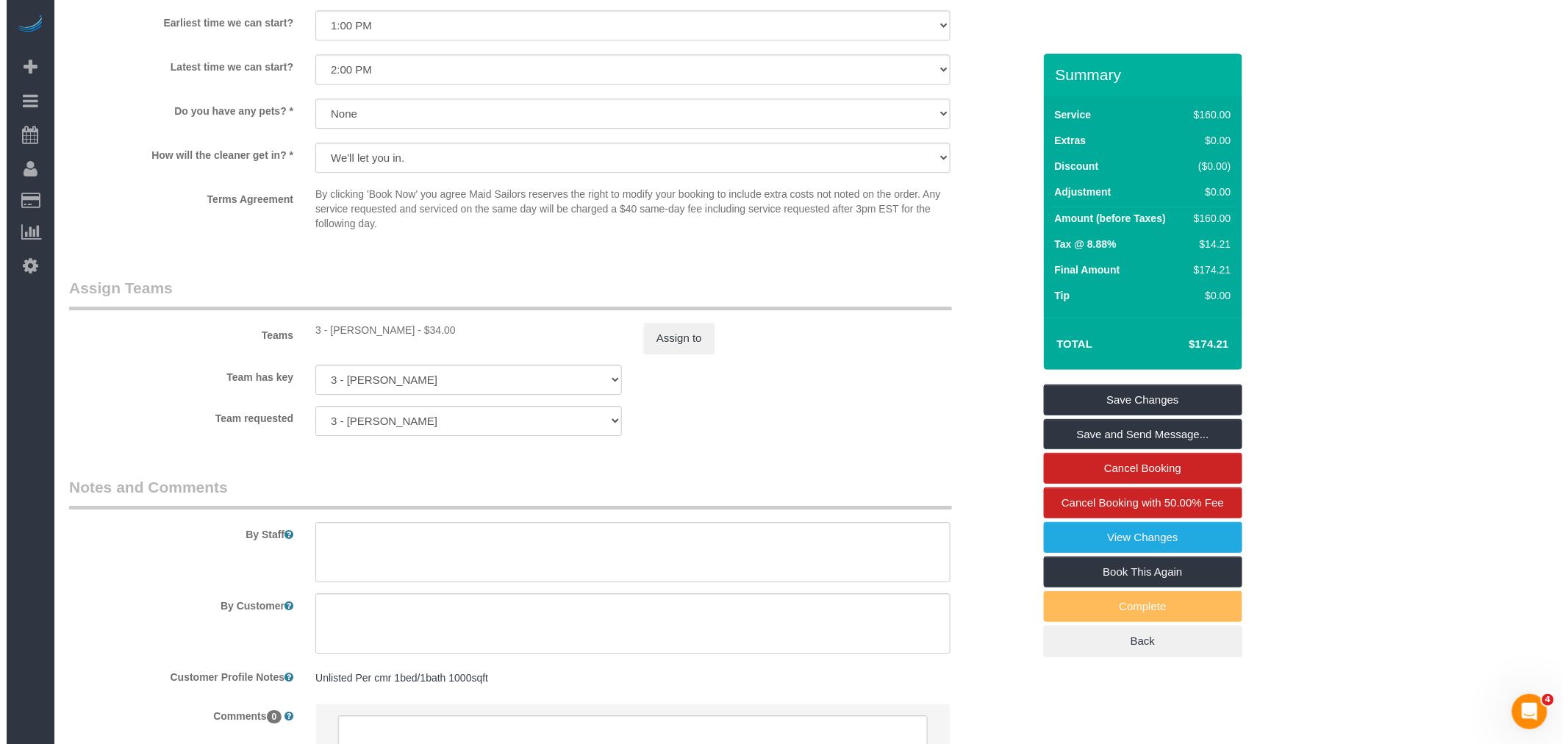
scroll to position [1891, 0]
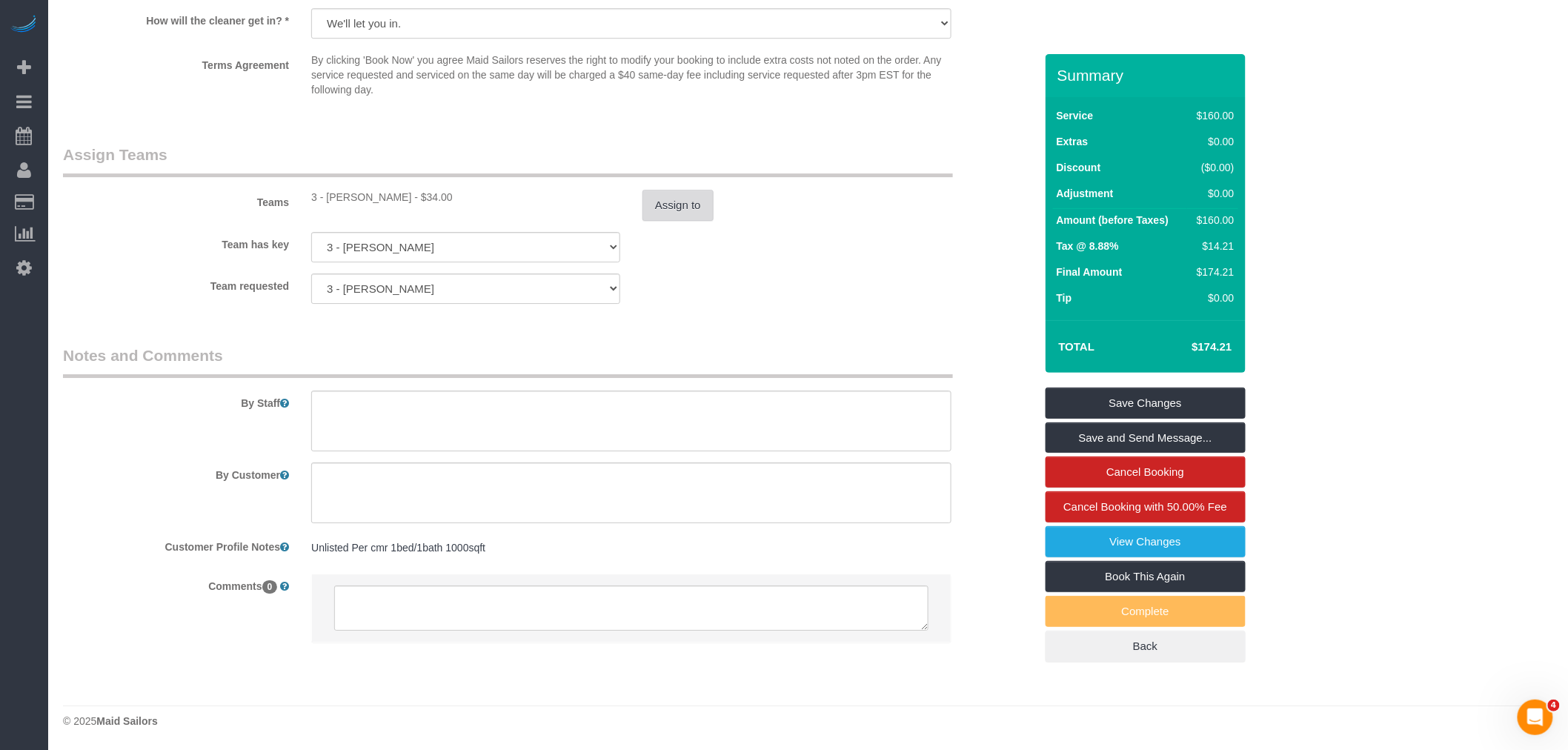
click at [686, 210] on button "Assign to" at bounding box center [678, 204] width 72 height 31
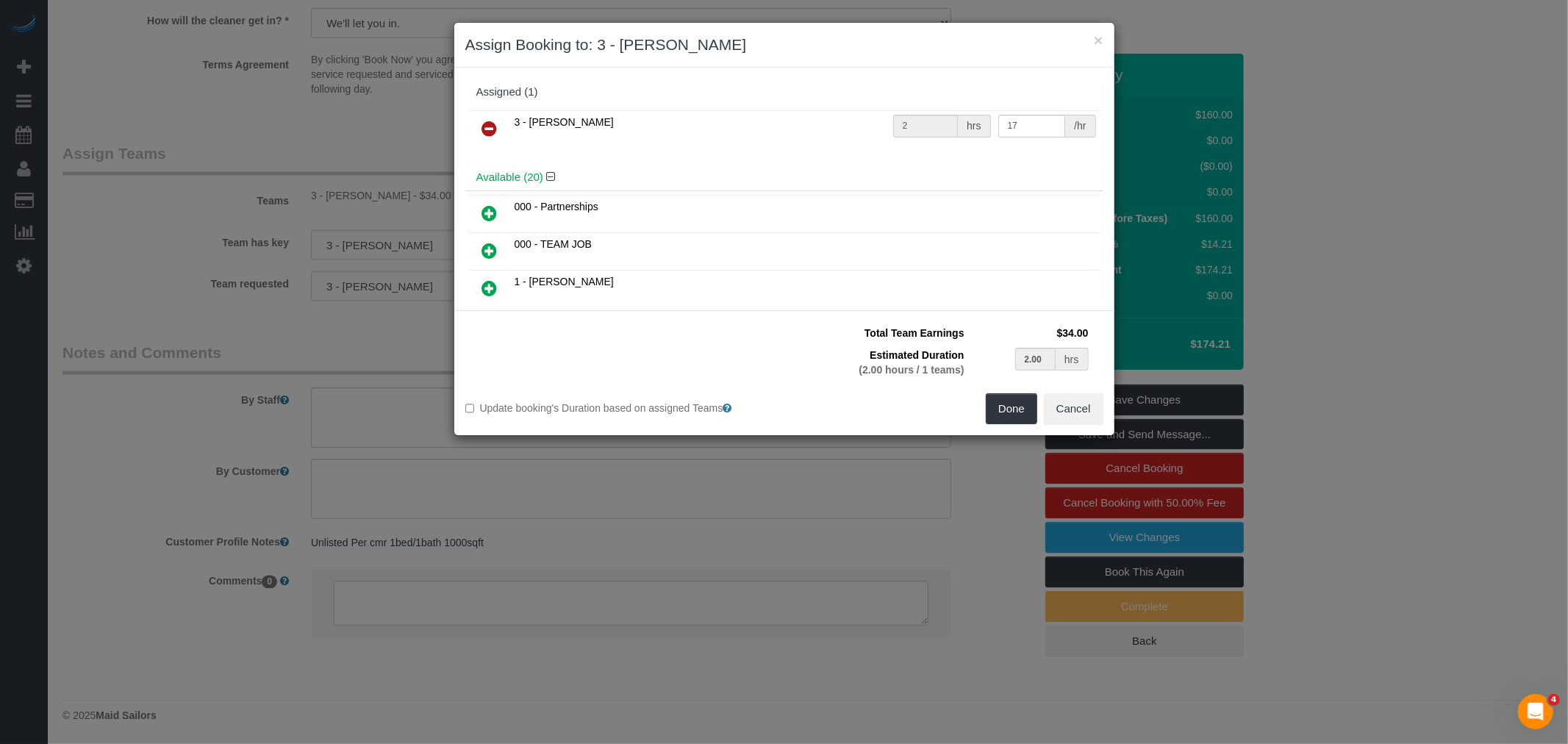
click at [482, 133] on icon at bounding box center [490, 128] width 16 height 18
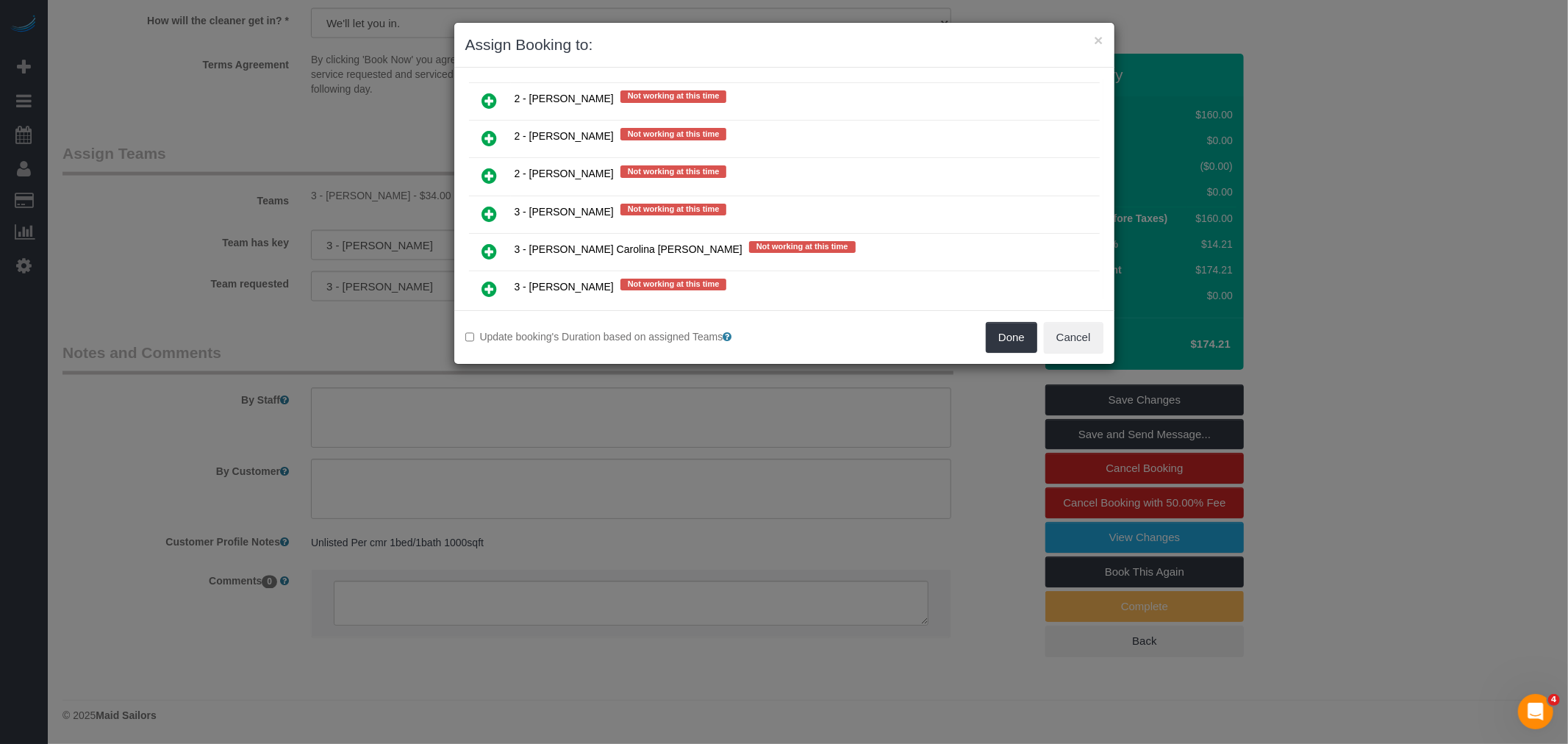
scroll to position [1715, 0]
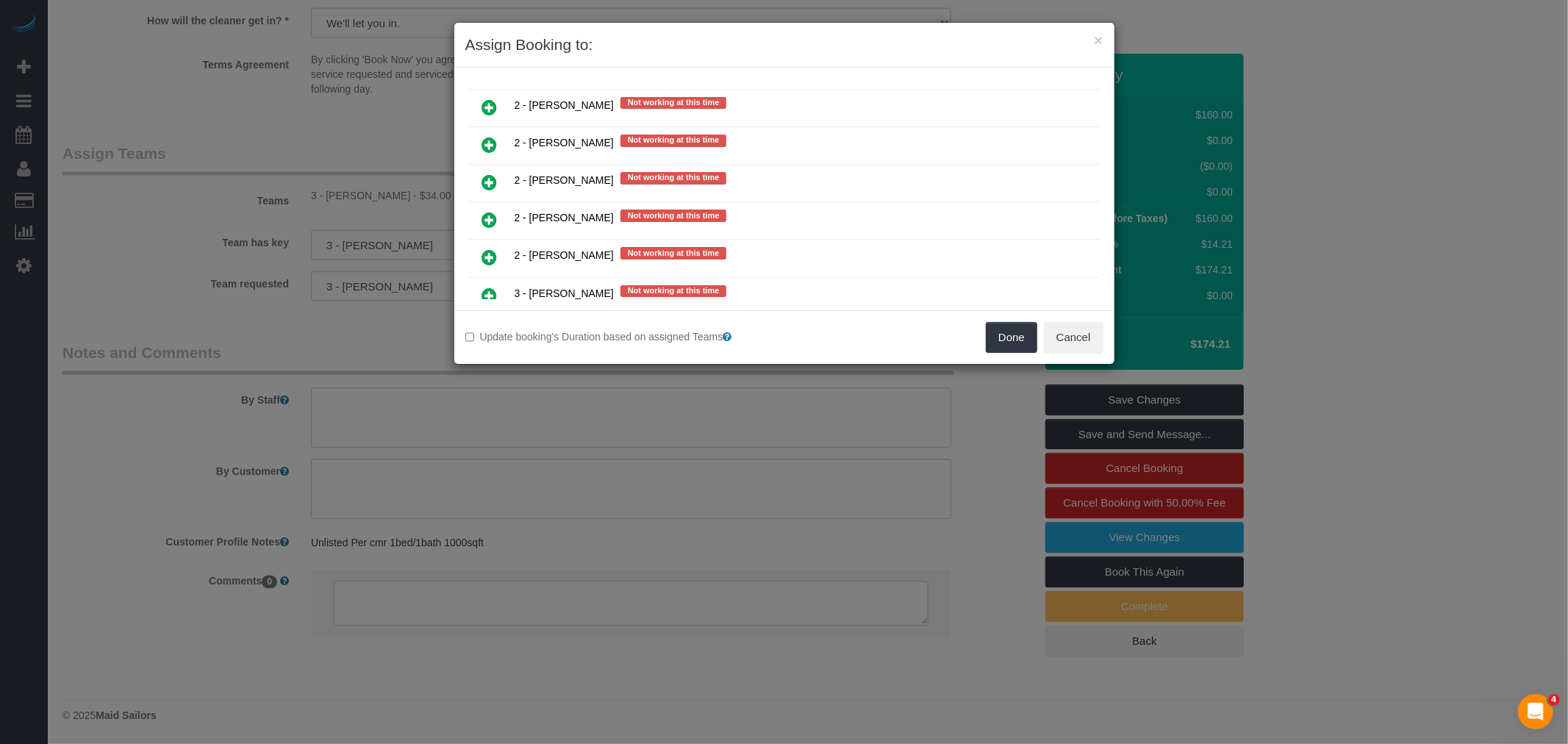
click at [488, 249] on icon at bounding box center [490, 257] width 16 height 18
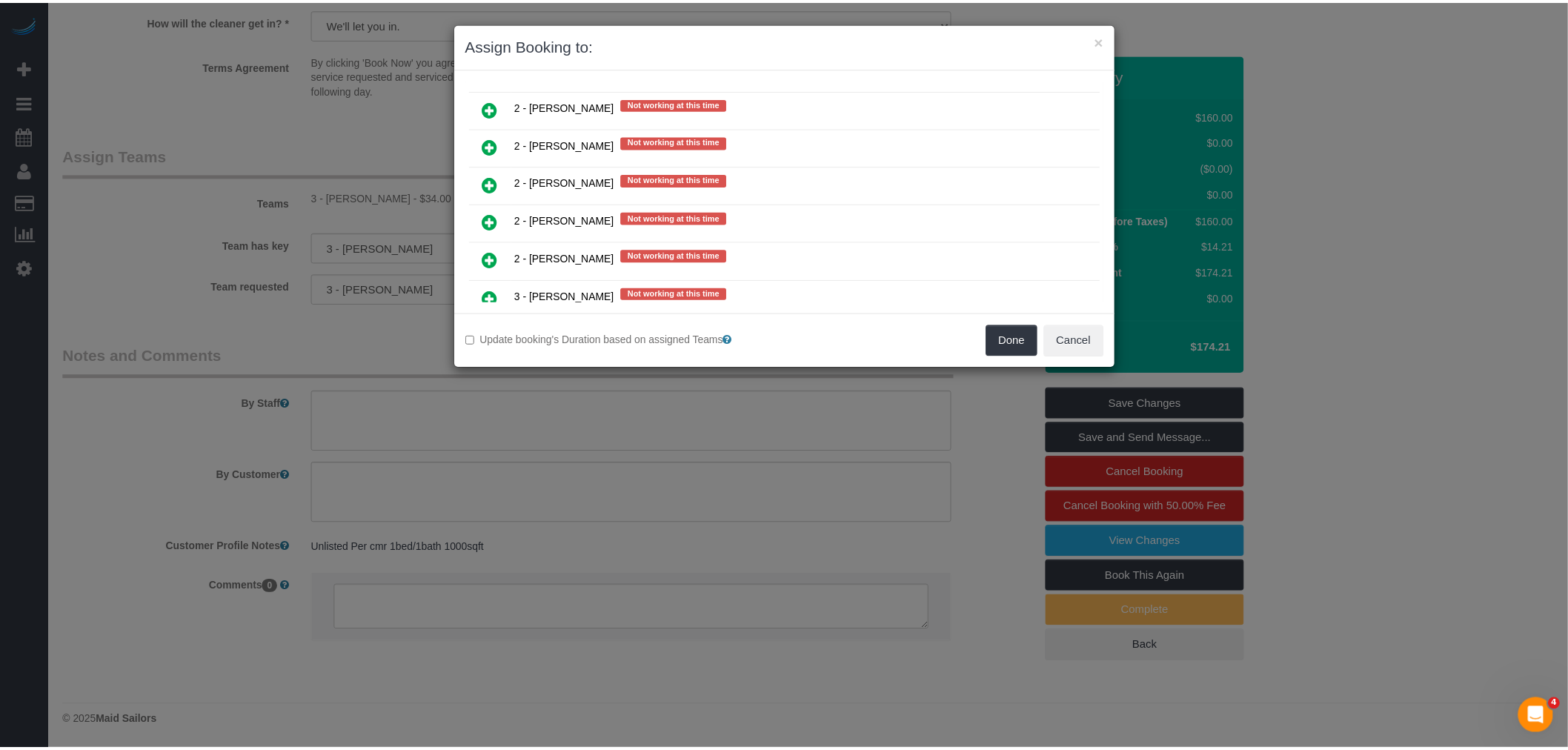
scroll to position [1764, 0]
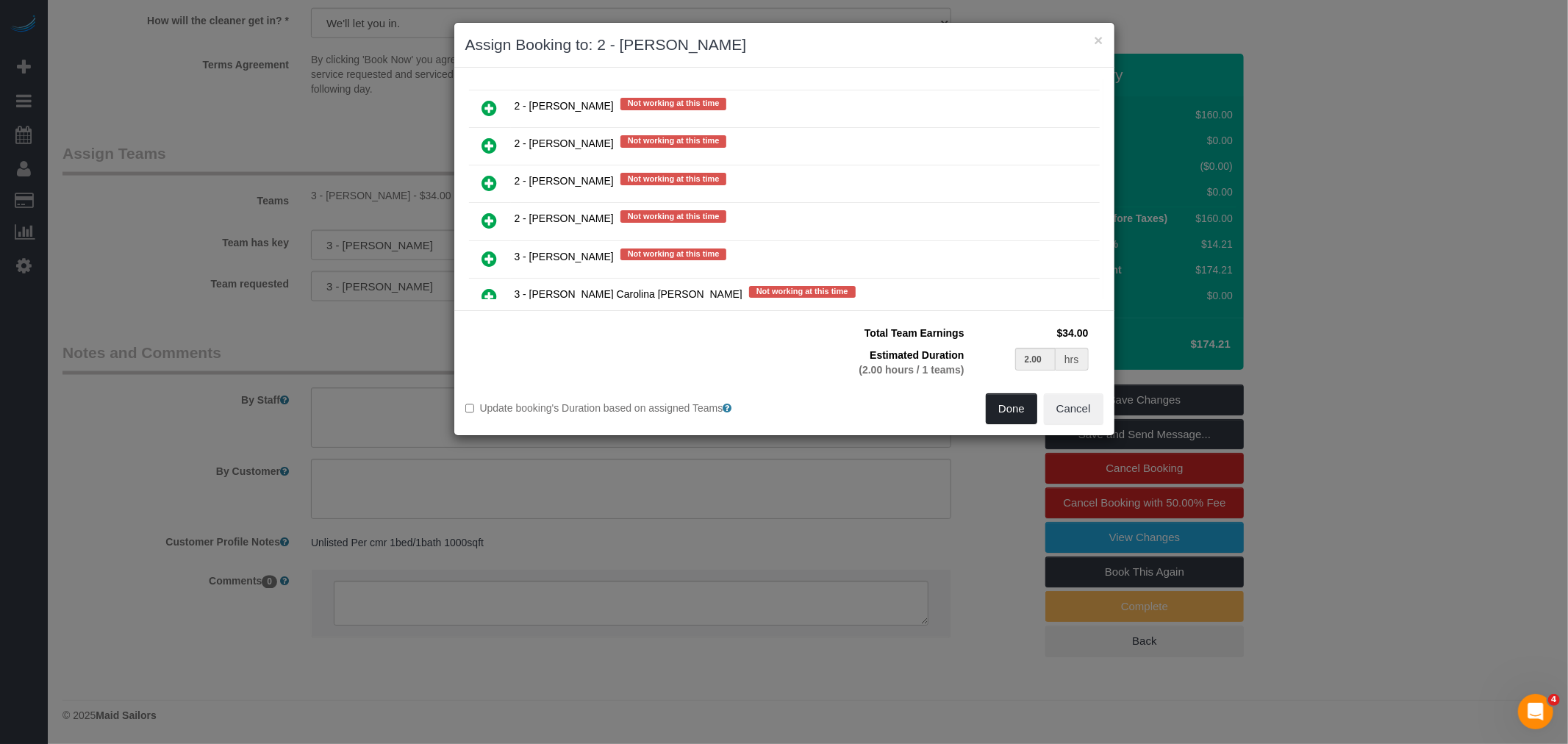
click at [1025, 400] on button "Done" at bounding box center [1011, 408] width 51 height 31
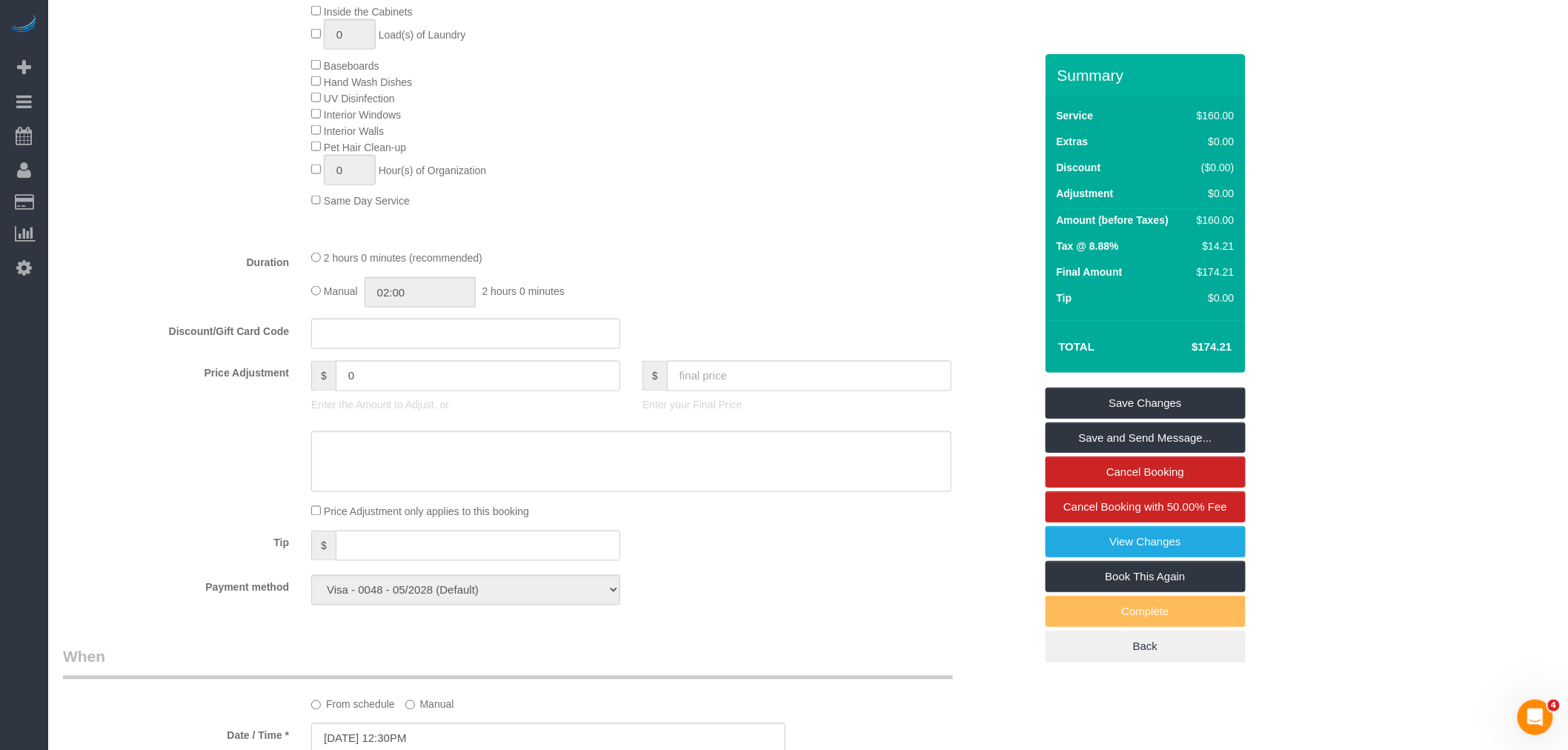
scroll to position [671, 0]
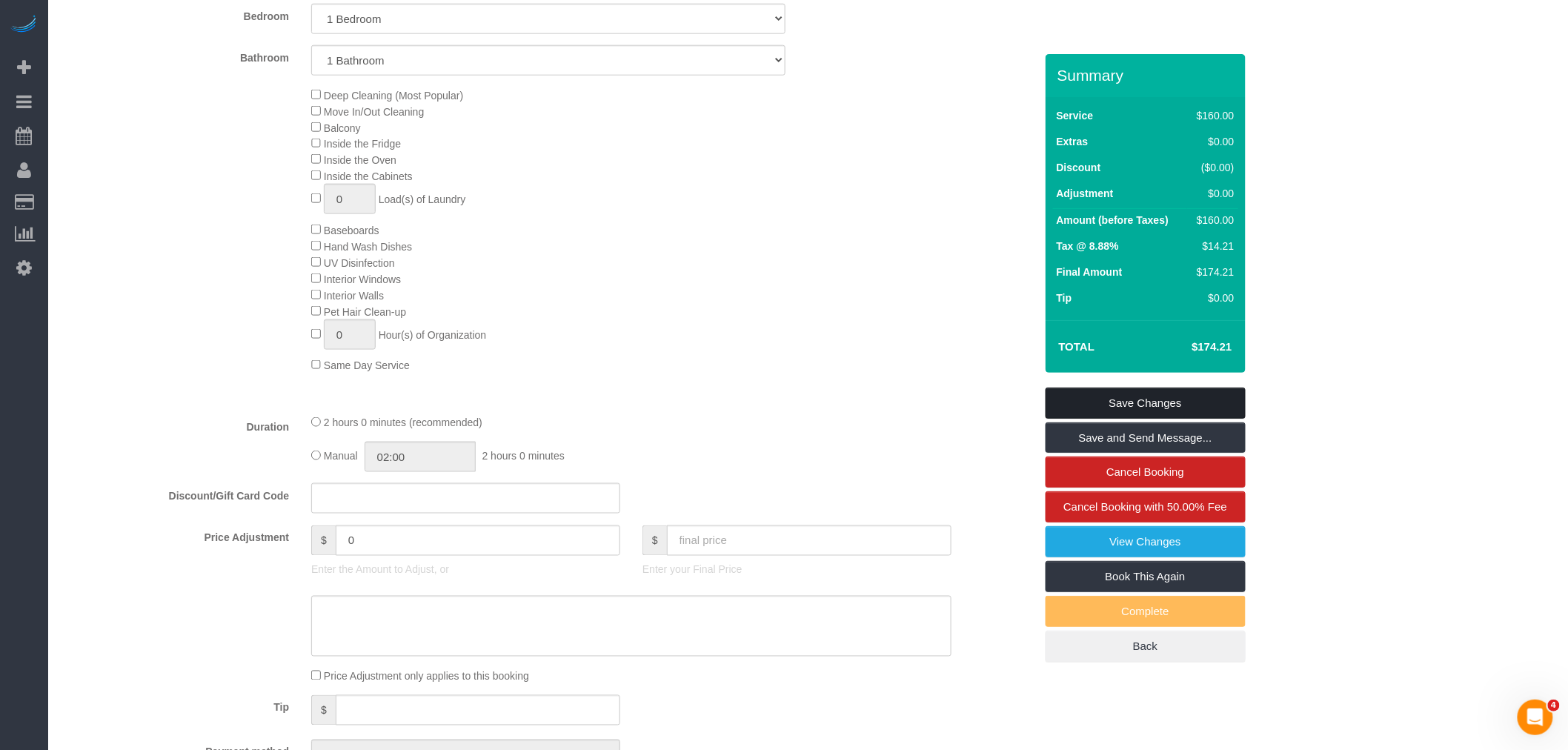
click at [1172, 400] on link "Save Changes" at bounding box center [1145, 402] width 200 height 31
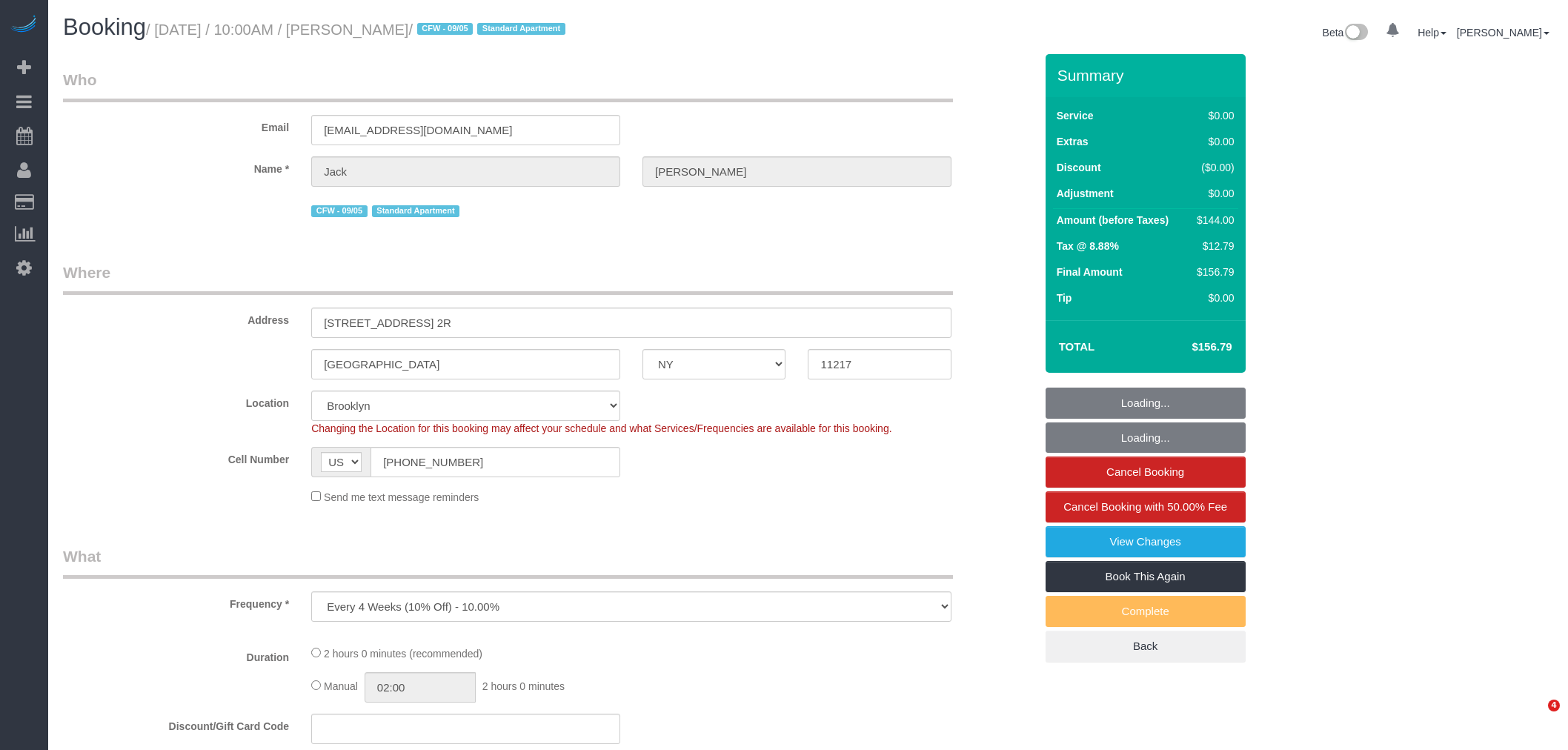
select select "NY"
select select "string:stripe-pm_1RMYOM4VGloSiKo7LGZRO5rF"
select select "number:89"
select select "number:90"
select select "number:15"
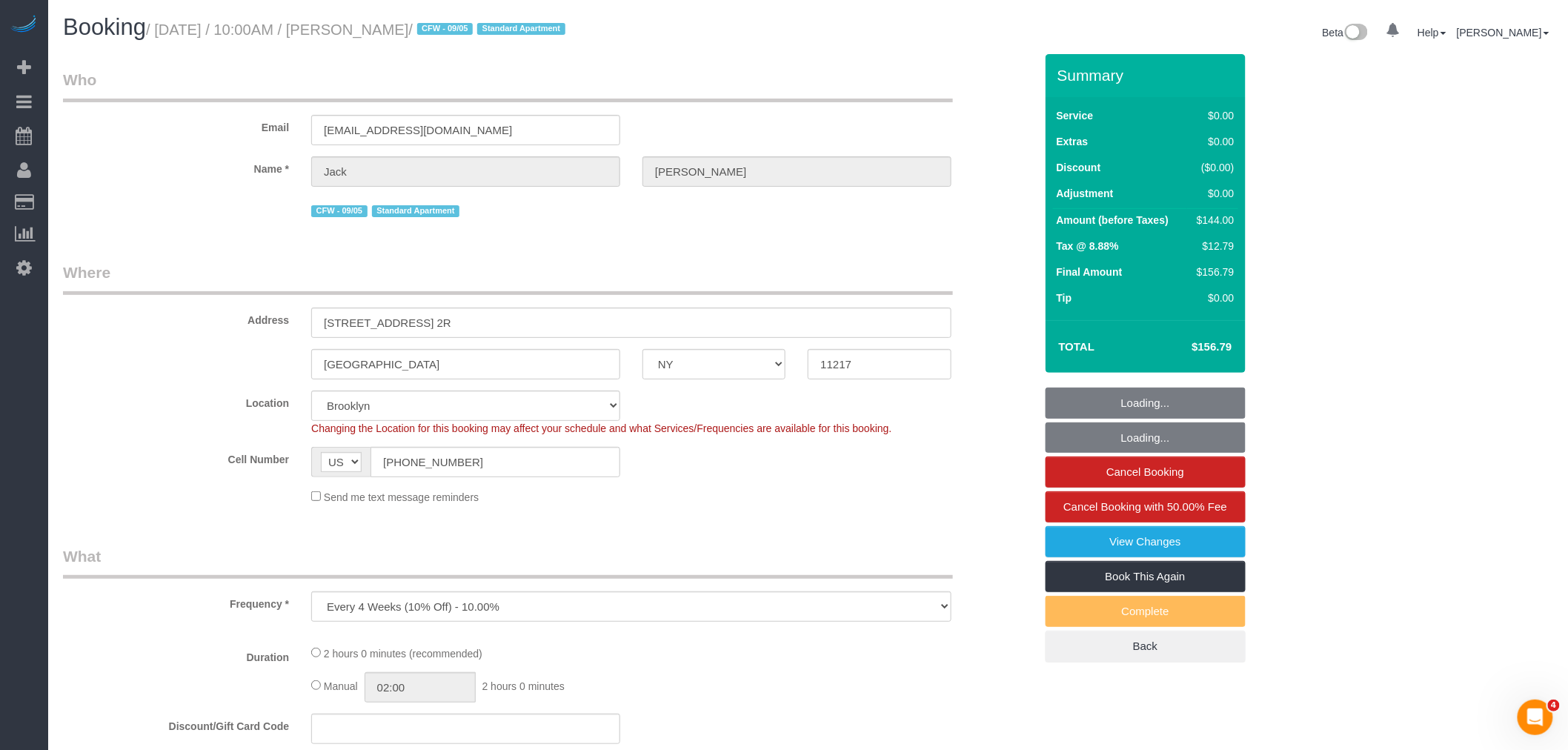
select select "number:5"
select select "object:909"
select select "spot1"
select select "1"
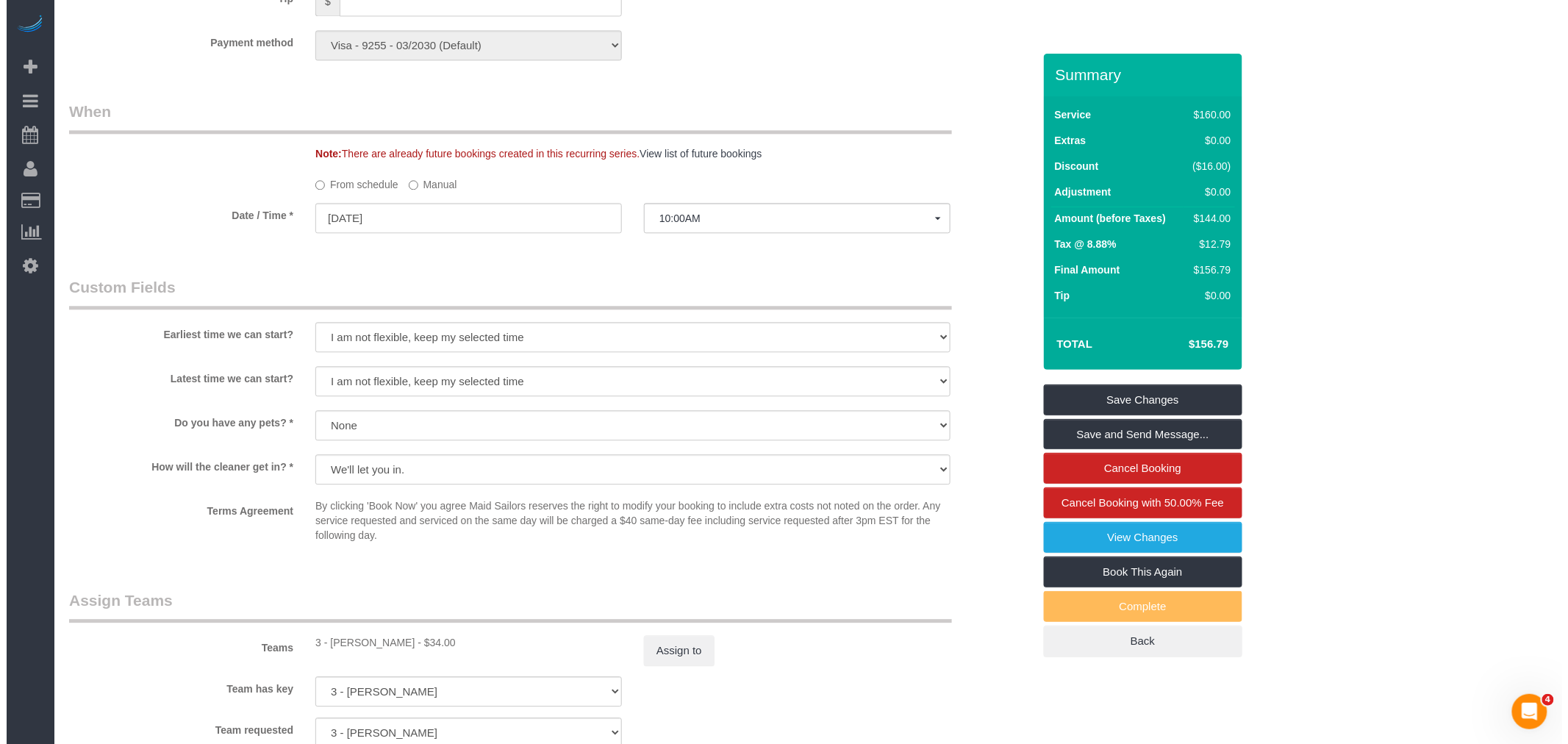
scroll to position [1634, 0]
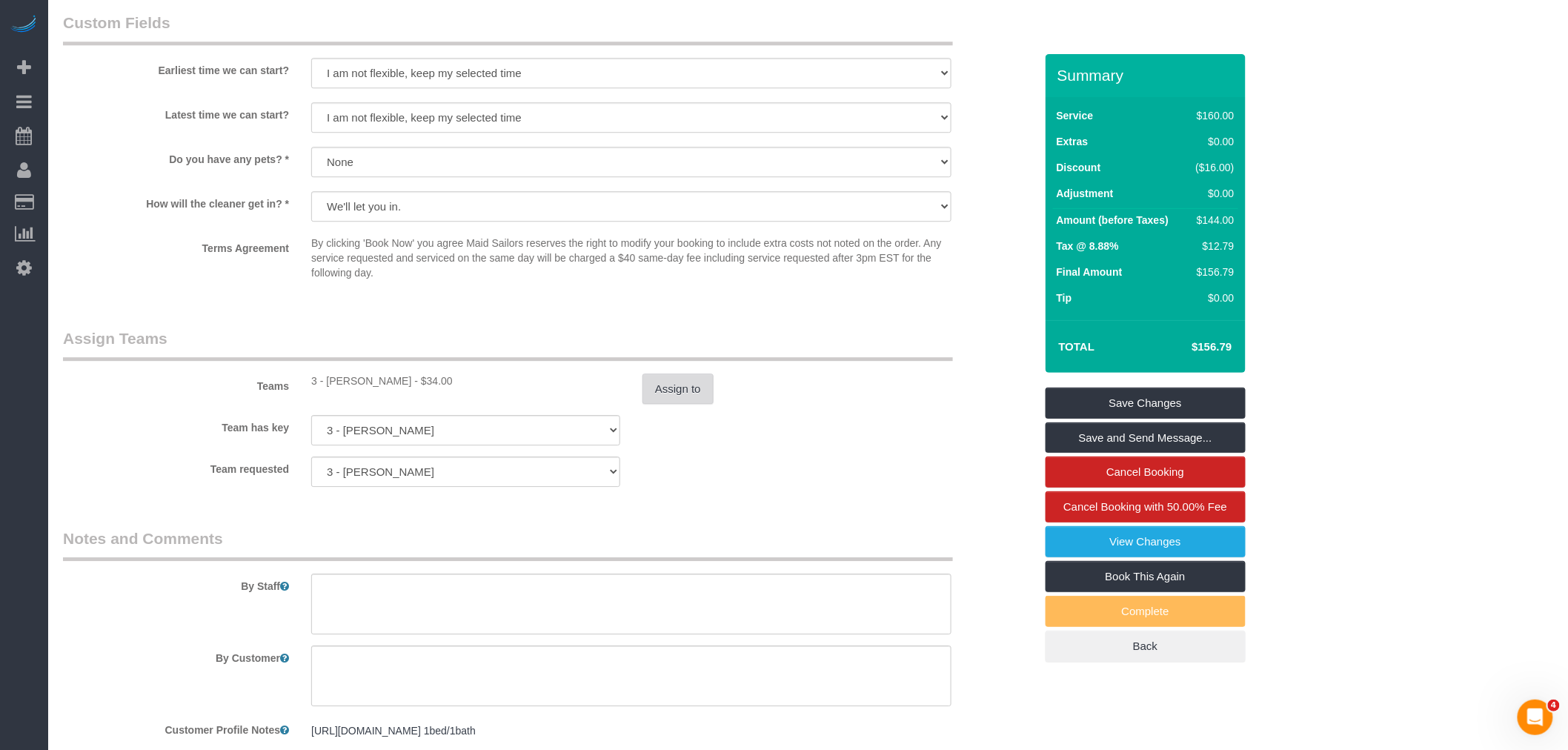
click at [662, 405] on button "Assign to" at bounding box center [678, 388] width 72 height 31
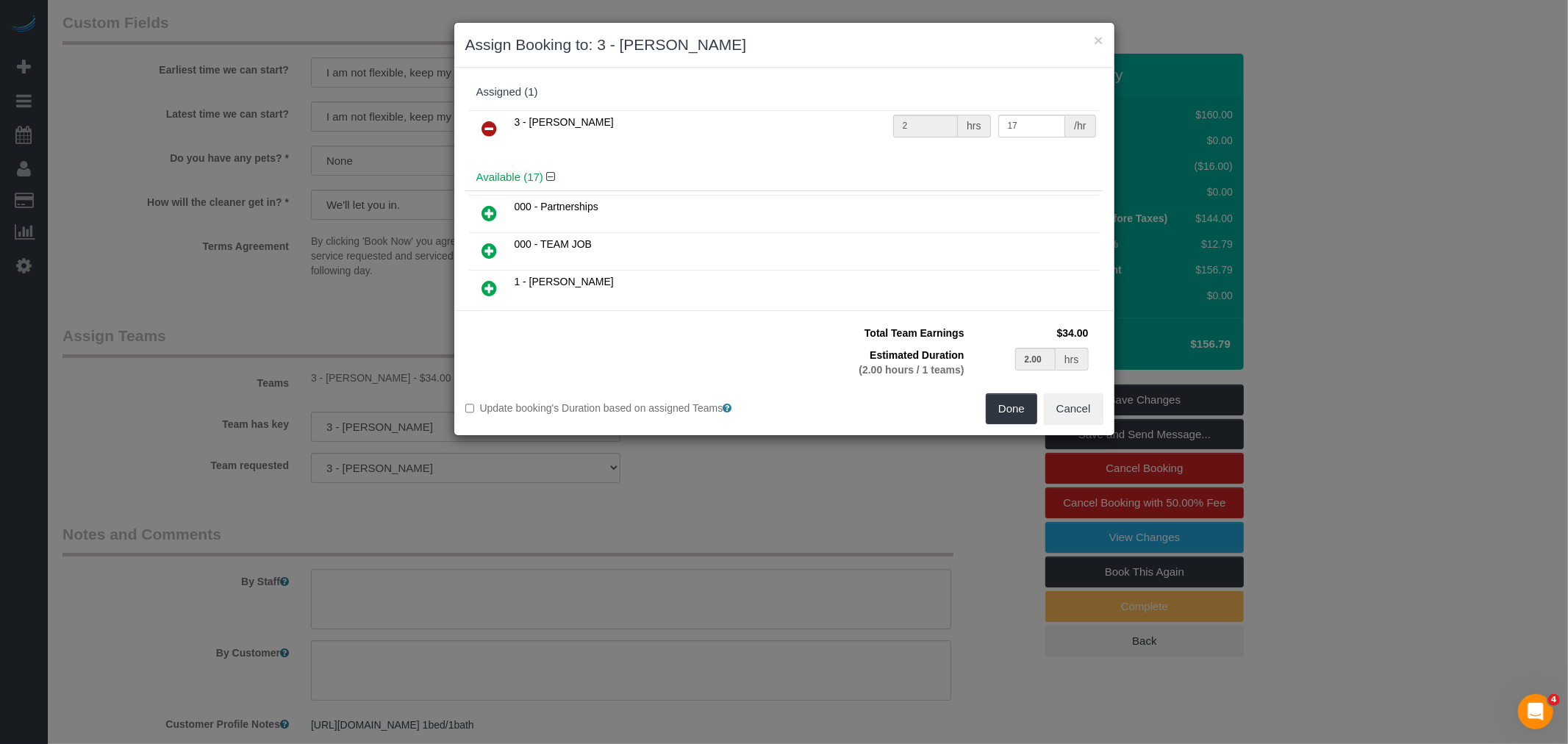
click at [493, 120] on icon at bounding box center [490, 128] width 16 height 18
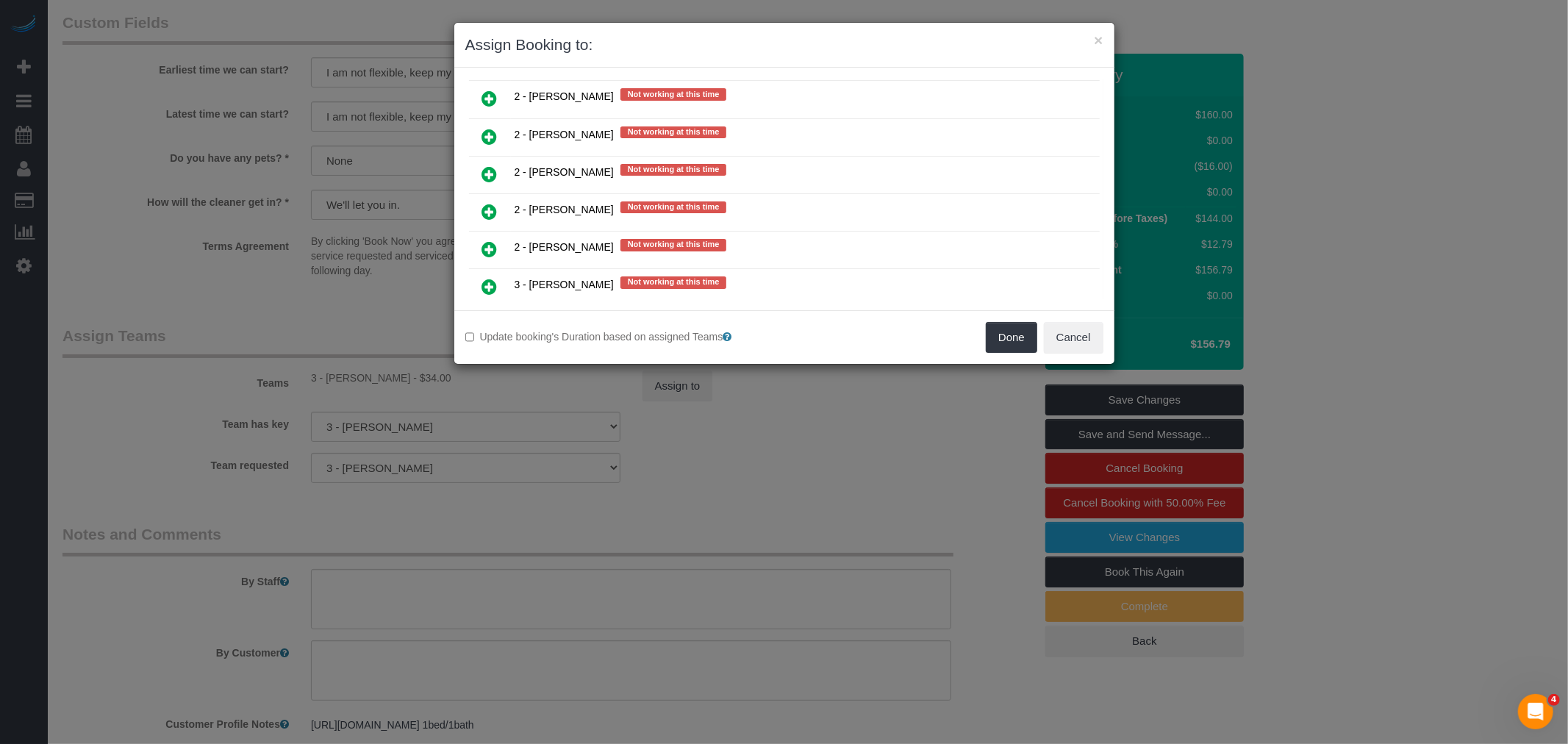
scroll to position [1715, 0]
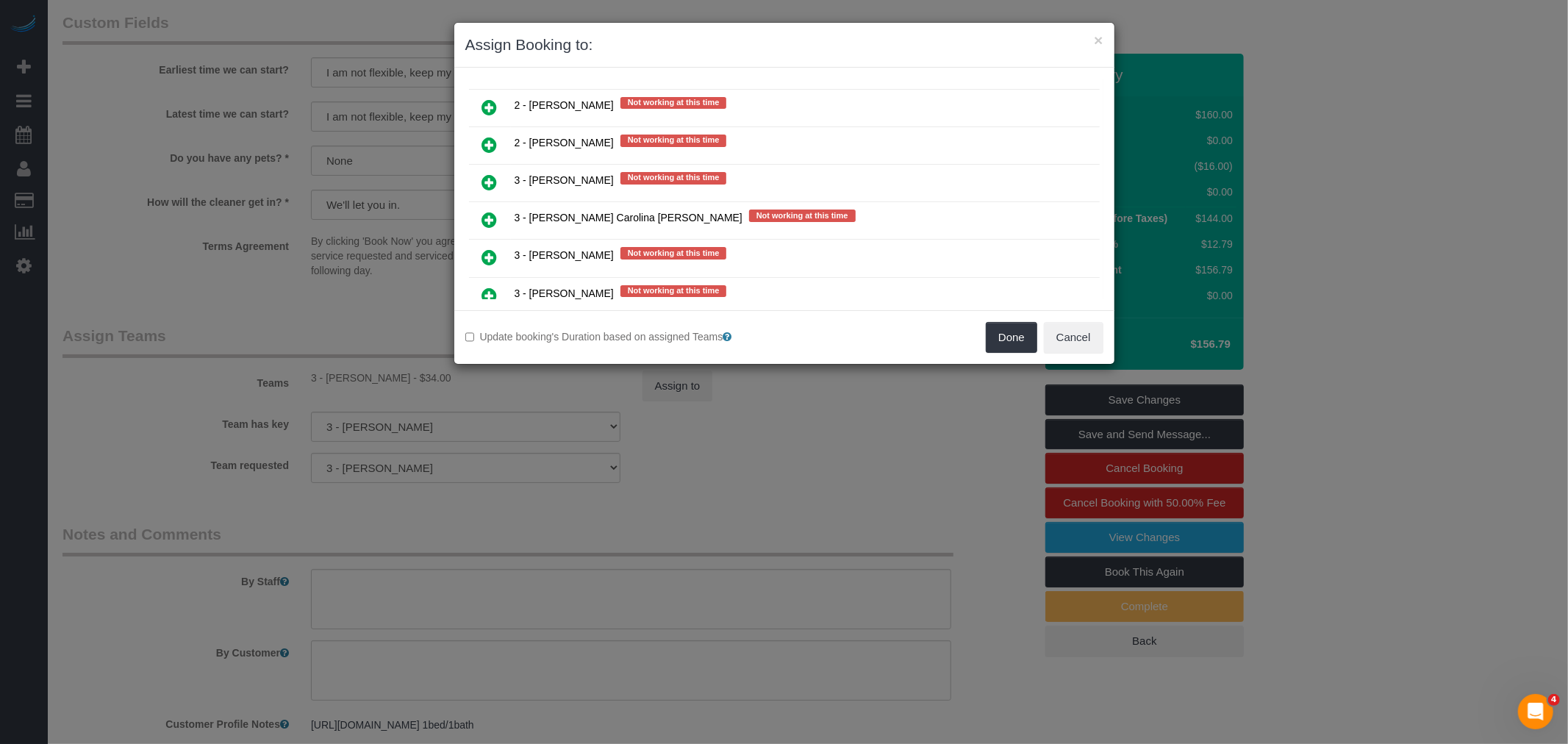
click at [511, 127] on td "2 - Maria Puetate Not working at this time" at bounding box center [805, 146] width 589 height 37
click at [490, 136] on icon at bounding box center [490, 145] width 16 height 18
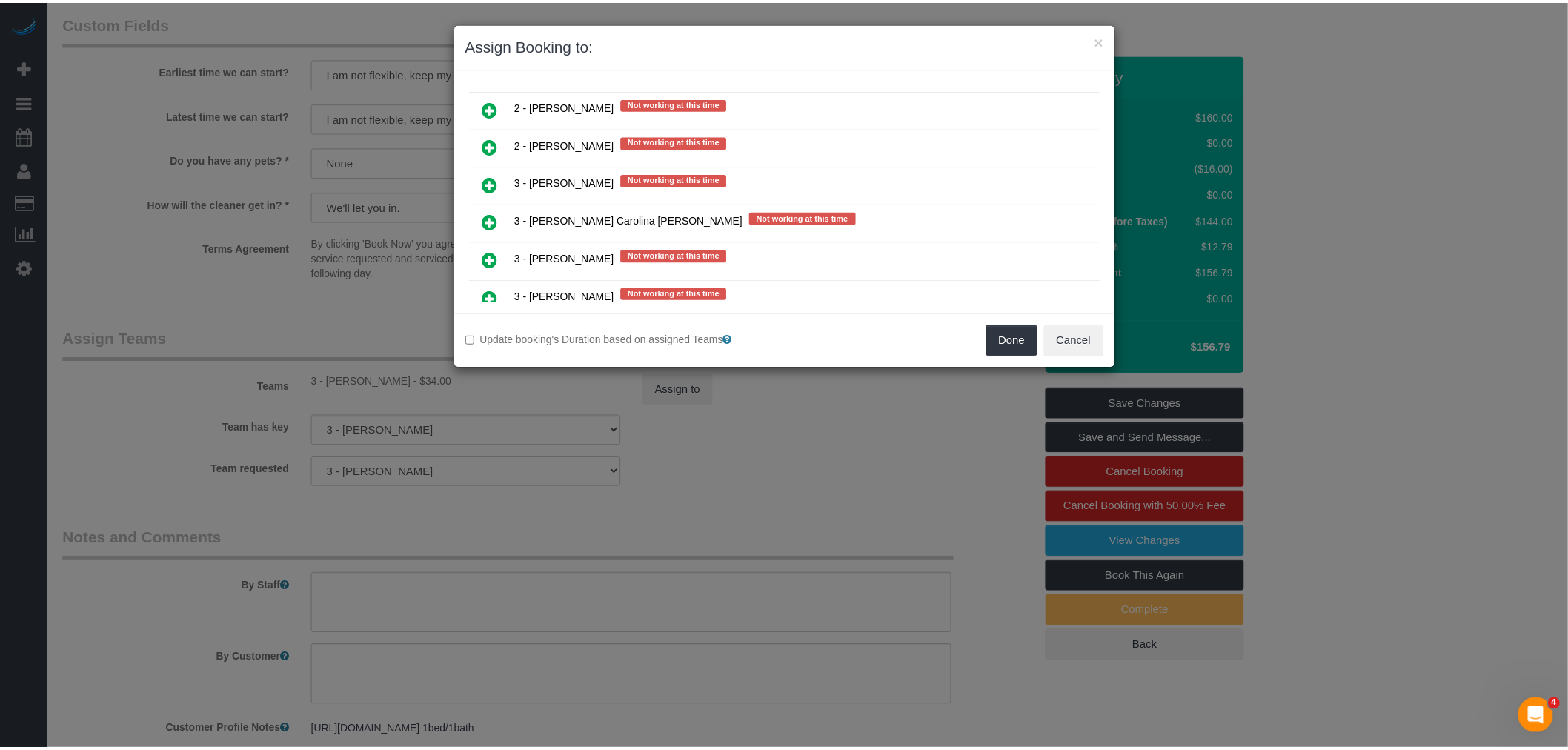
scroll to position [1764, 0]
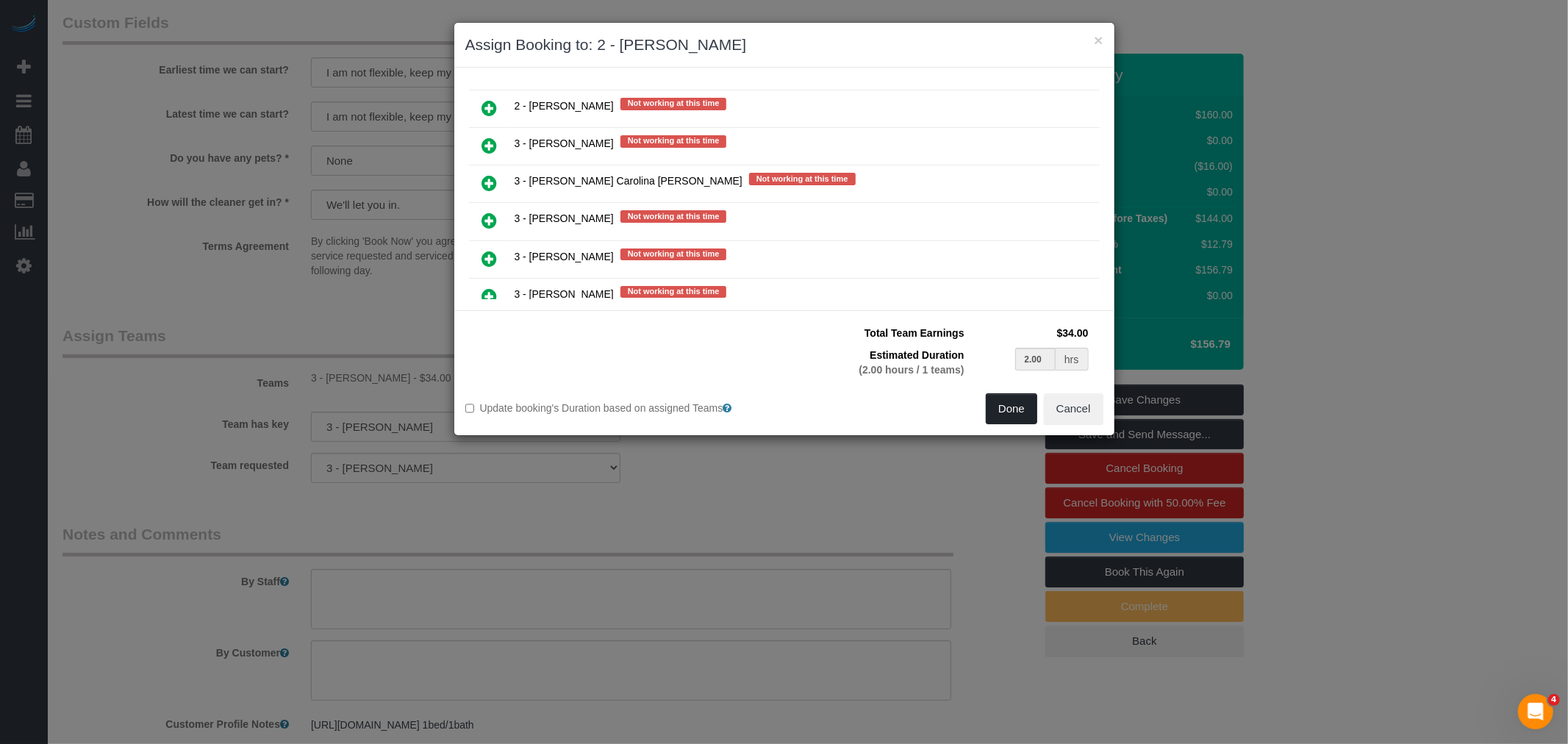
click at [1003, 406] on button "Done" at bounding box center [1011, 408] width 51 height 31
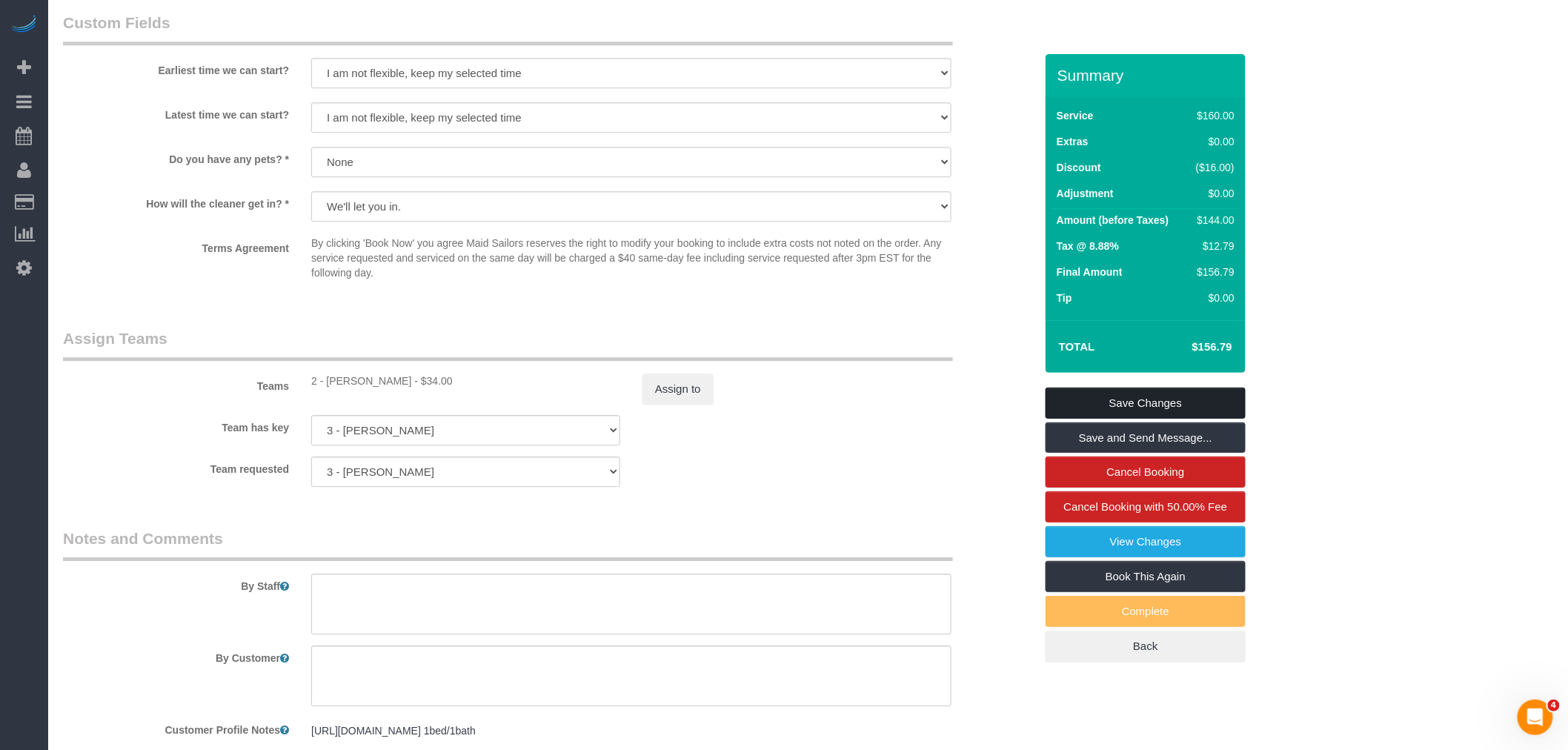
click at [1182, 408] on link "Save Changes" at bounding box center [1145, 402] width 200 height 31
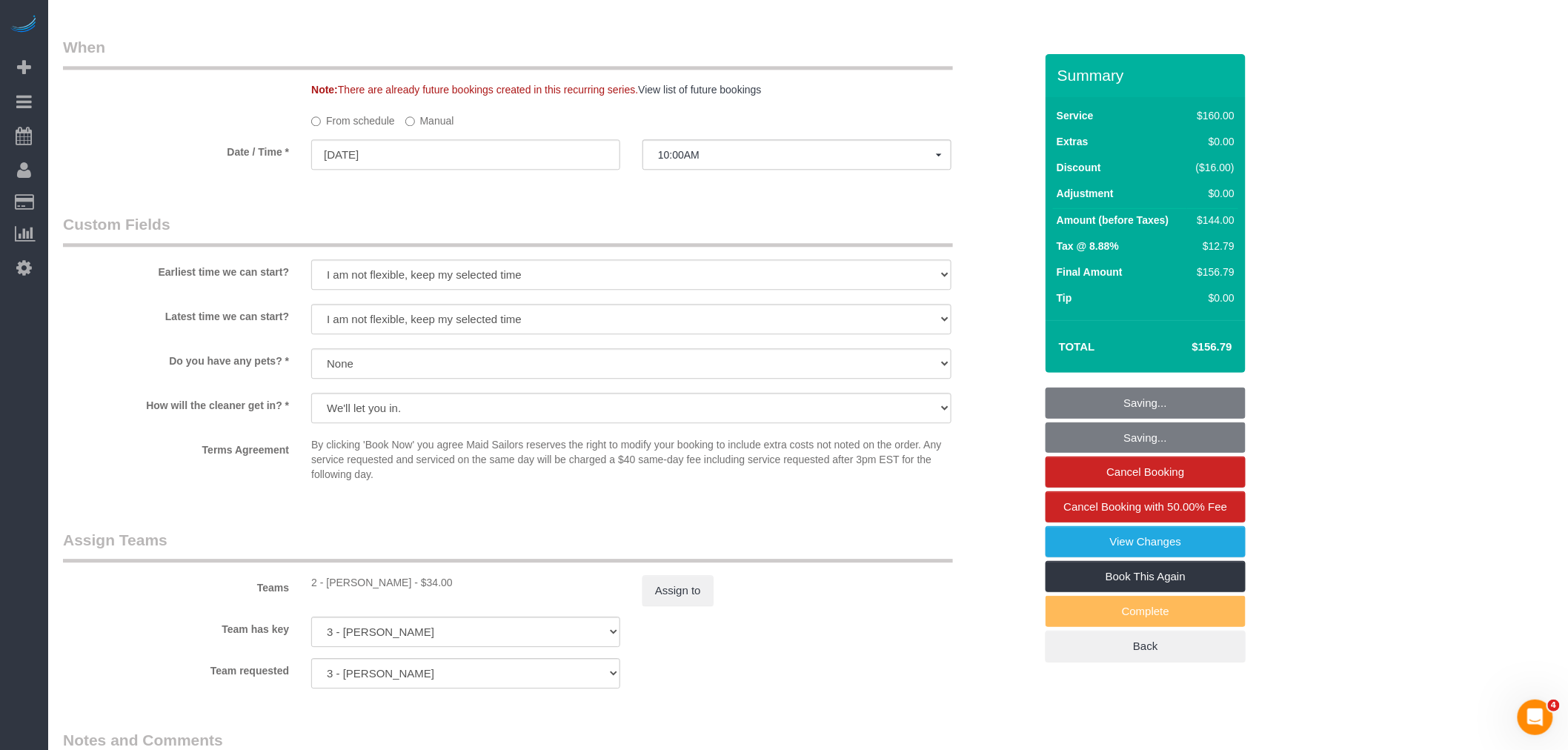
scroll to position [1152, 0]
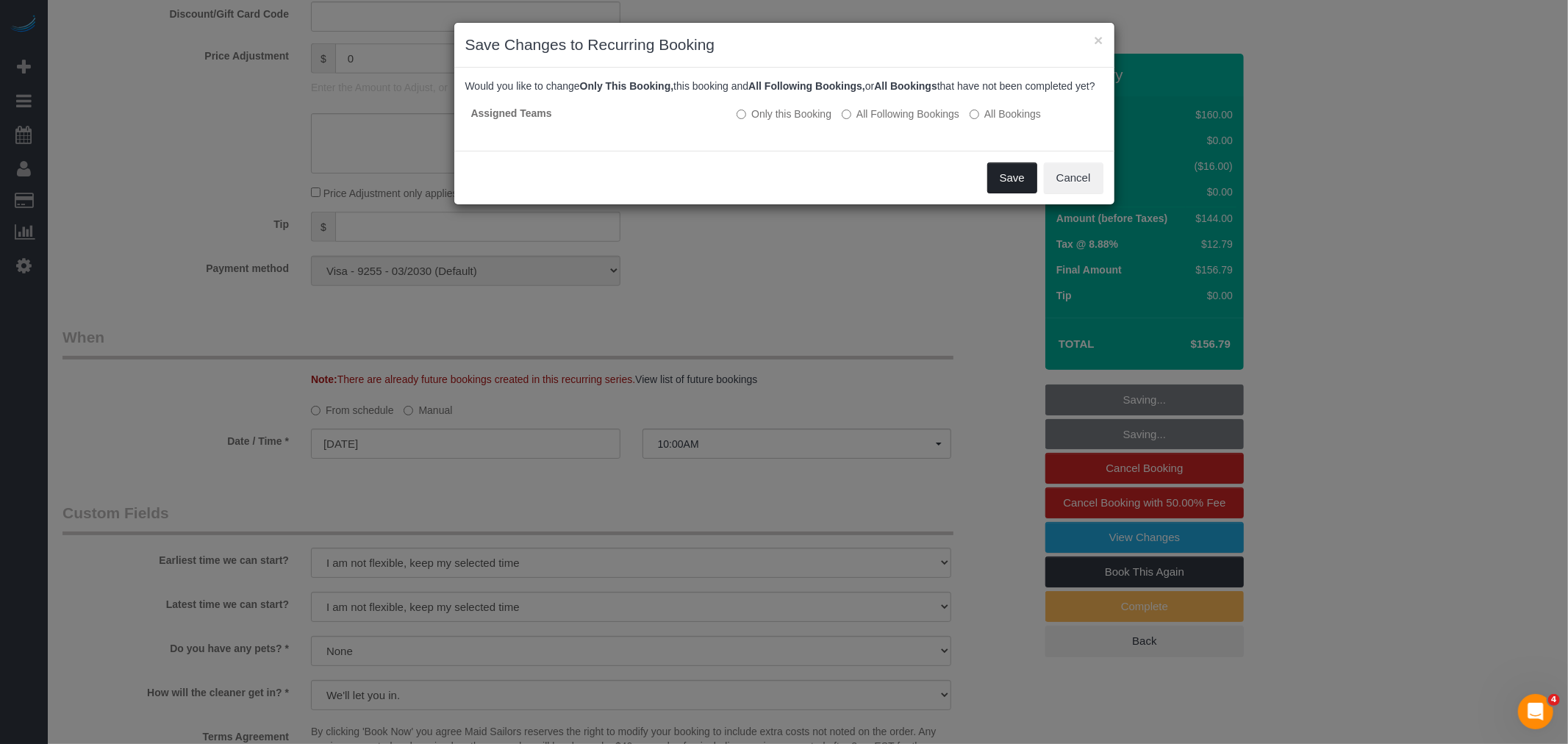
click at [1012, 180] on button "Save" at bounding box center [1011, 178] width 50 height 31
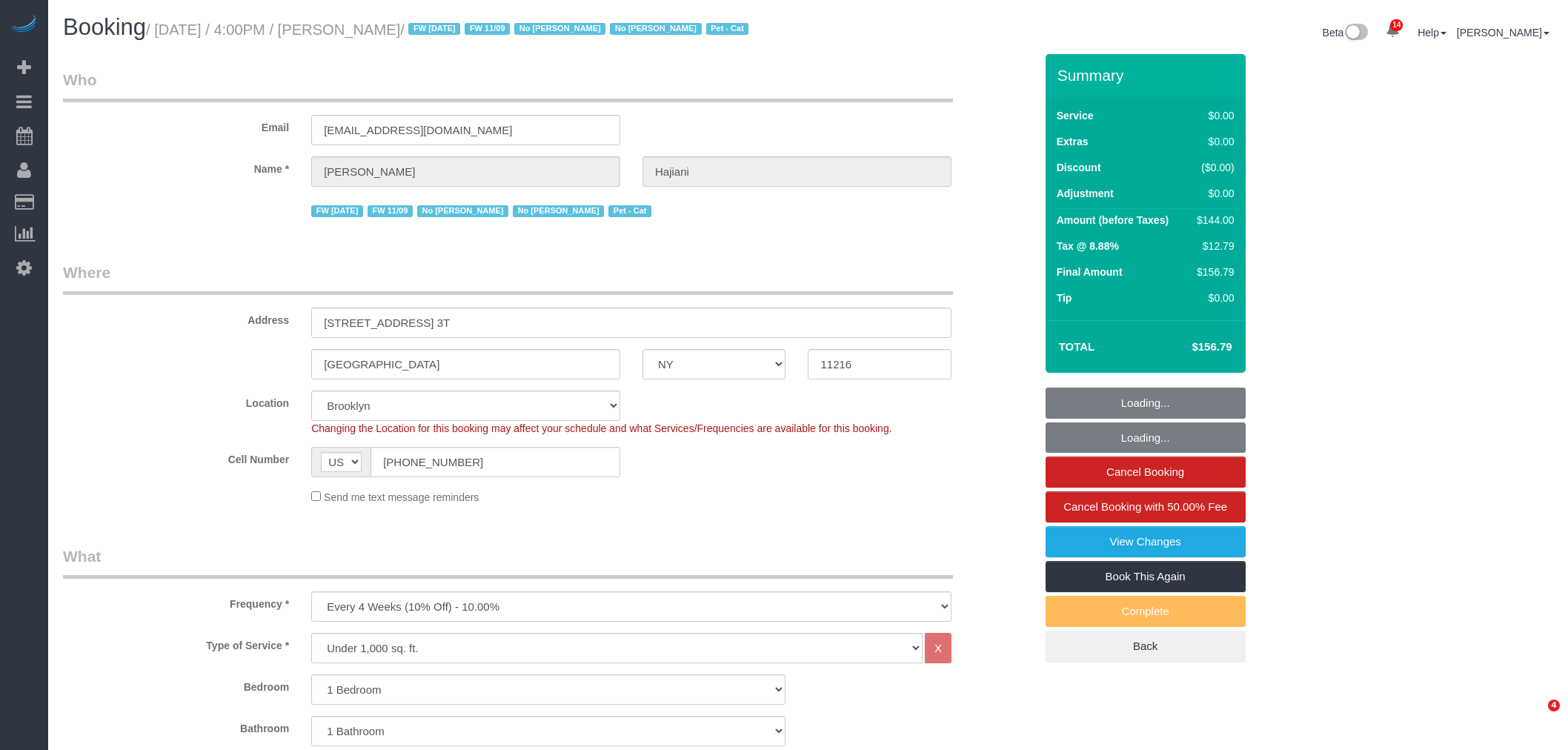
select select "NY"
select select "1"
select select "spot1"
select select "number:89"
select select "number:90"
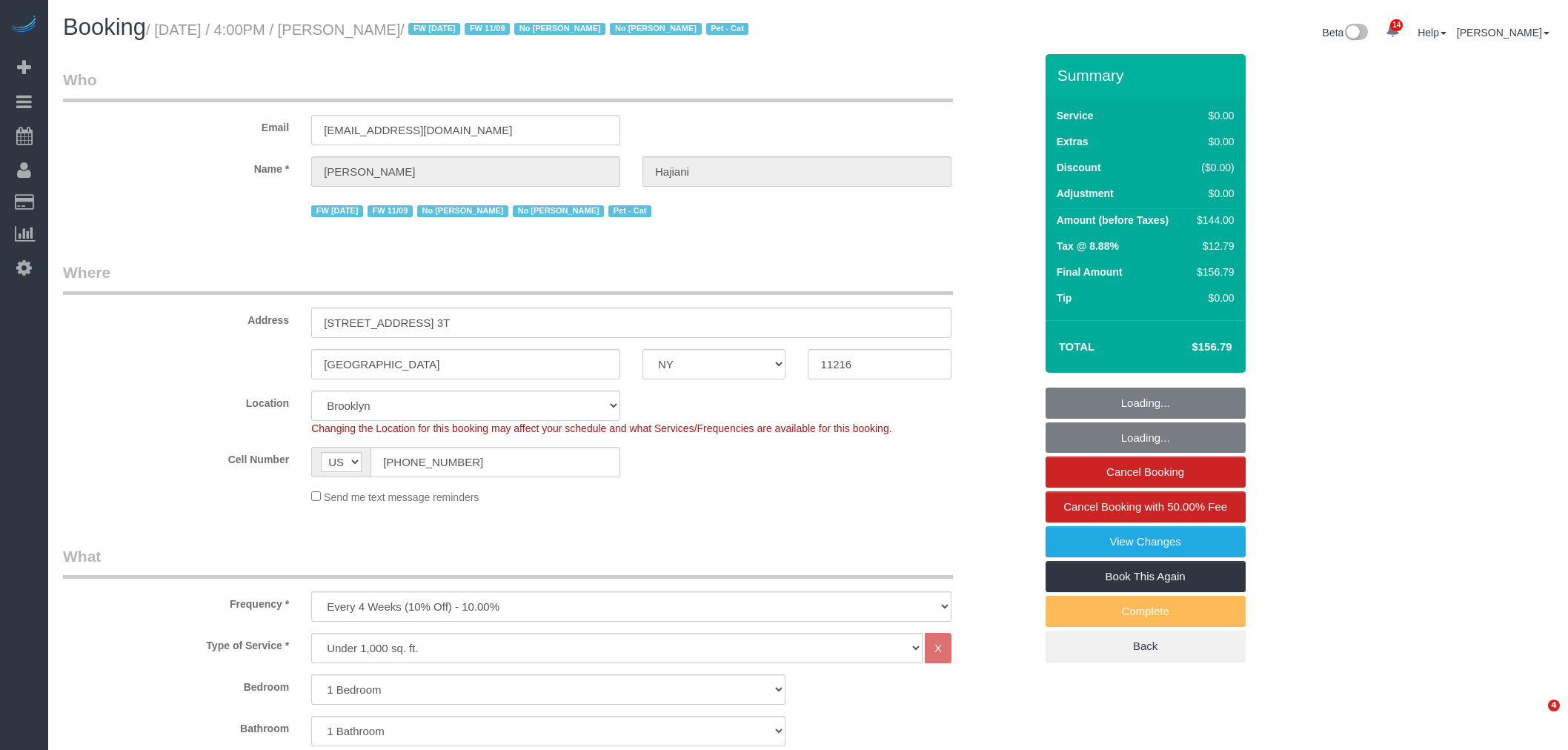
select select "number:14"
select select "number:7"
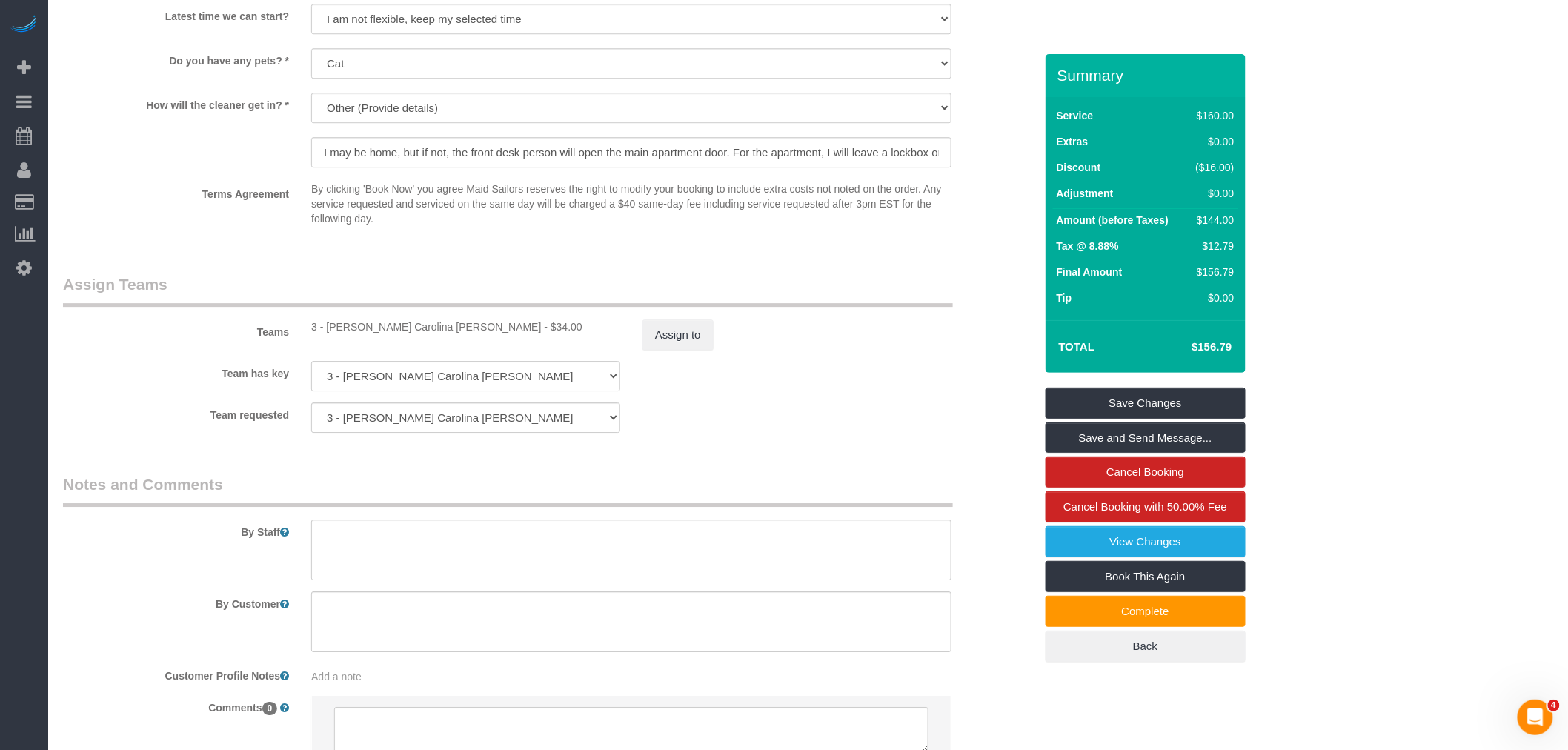
scroll to position [1894, 0]
